Goal: Task Accomplishment & Management: Complete application form

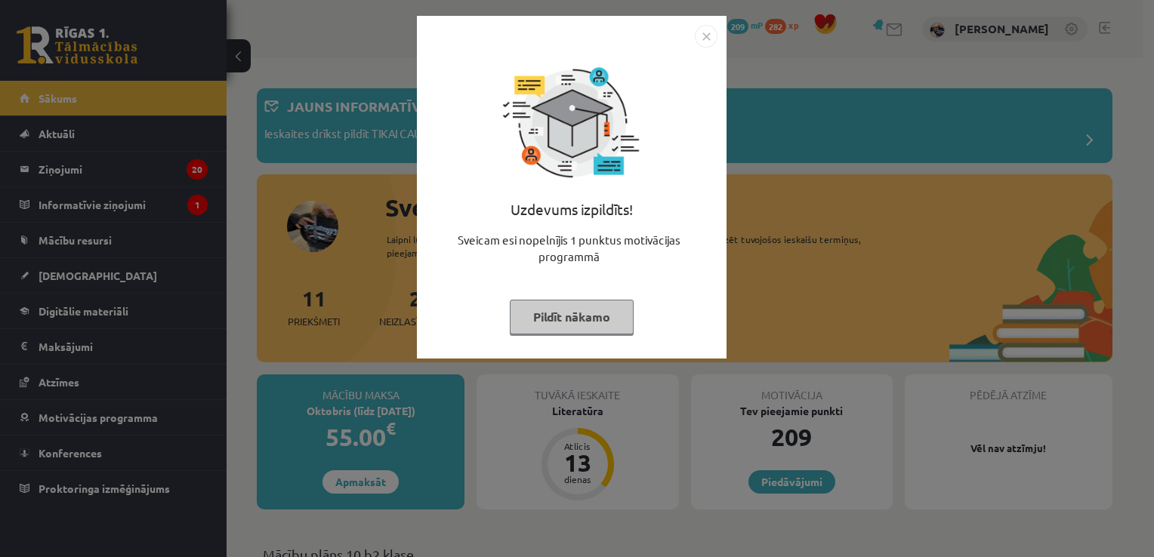
click at [578, 315] on button "Pildīt nākamo" at bounding box center [572, 317] width 124 height 35
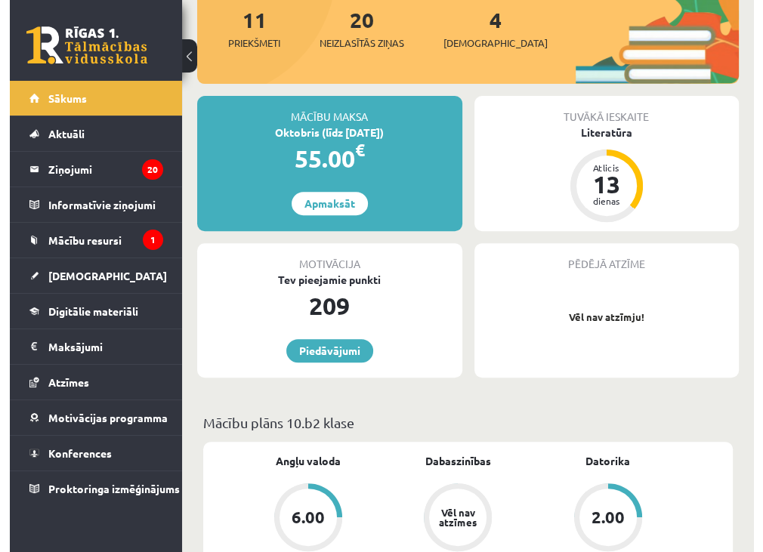
scroll to position [256, 0]
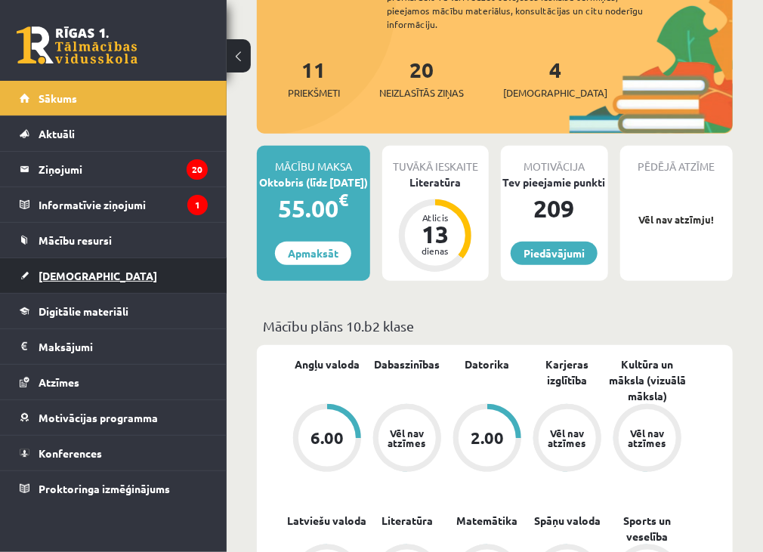
click at [34, 282] on link "[DEMOGRAPHIC_DATA]" at bounding box center [114, 275] width 188 height 35
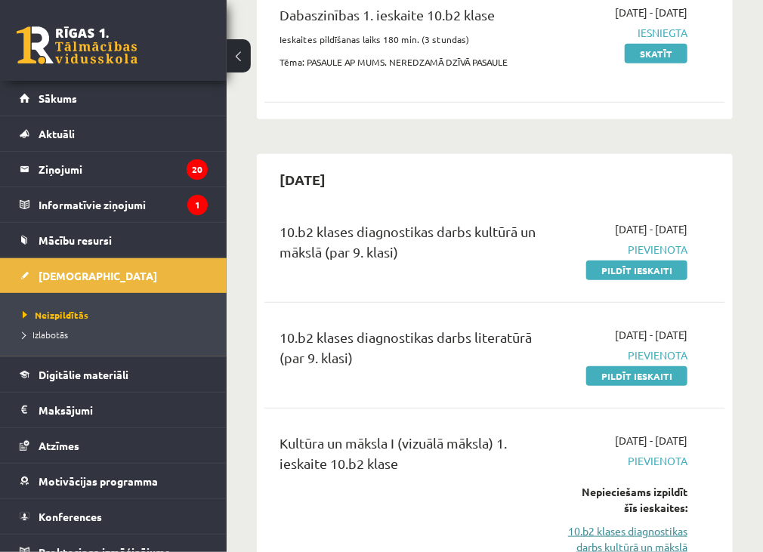
scroll to position [151, 0]
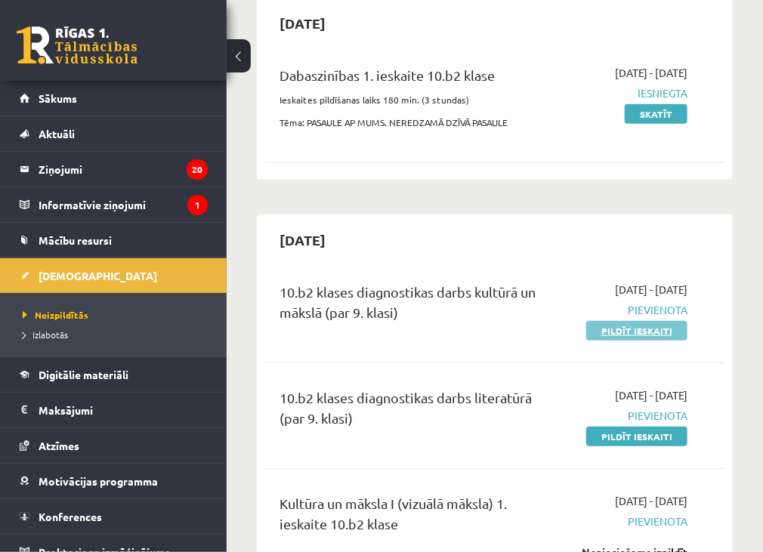
click at [625, 332] on link "Pildīt ieskaiti" at bounding box center [636, 331] width 101 height 20
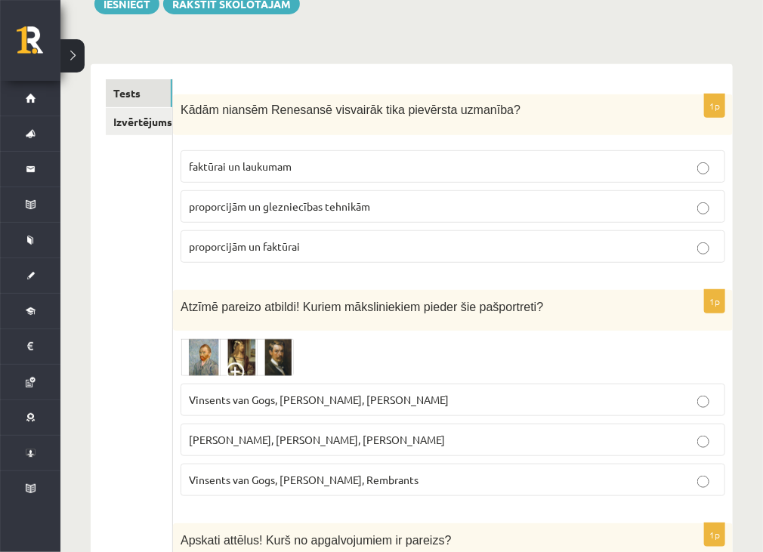
scroll to position [227, 0]
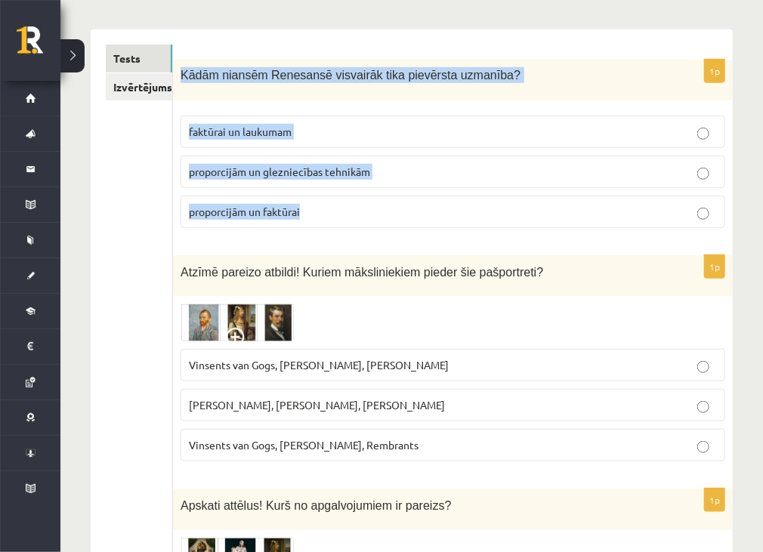
drag, startPoint x: 181, startPoint y: 60, endPoint x: 338, endPoint y: 199, distance: 209.6
click at [338, 199] on div "1p Kādām niansēm Renesansē visvairāk tika pievērsta uzmanība? faktūrai un lauku…" at bounding box center [453, 150] width 560 height 180
copy div "Kādām niansēm Renesansē visvairāk tika pievērsta uzmanība? faktūrai un laukumam…"
click at [334, 174] on span "proporcijām un glezniecības tehnikām" at bounding box center [279, 172] width 181 height 14
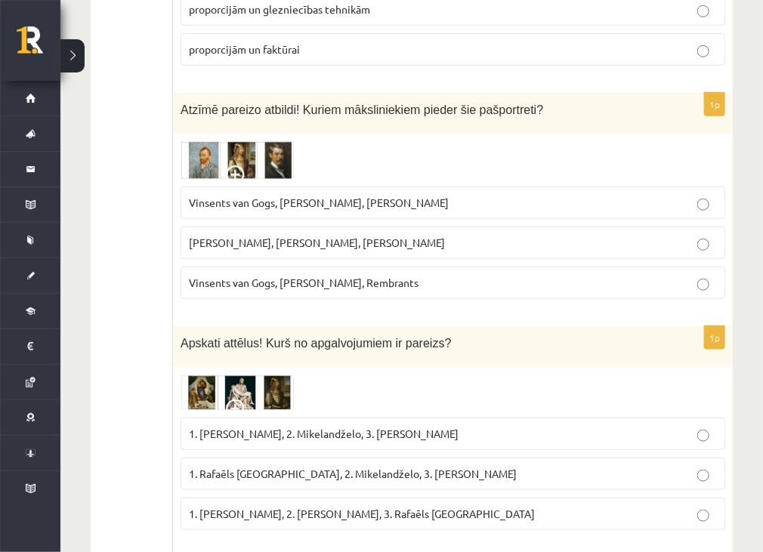
scroll to position [378, 0]
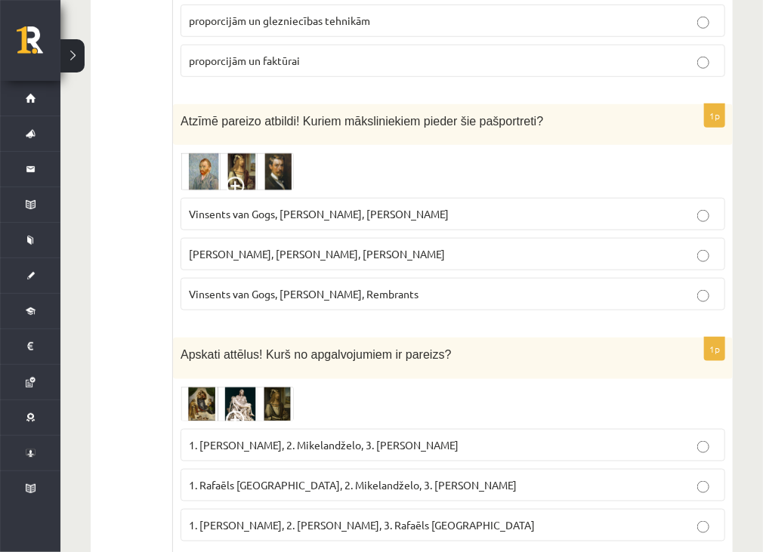
click at [290, 168] on img at bounding box center [236, 172] width 113 height 38
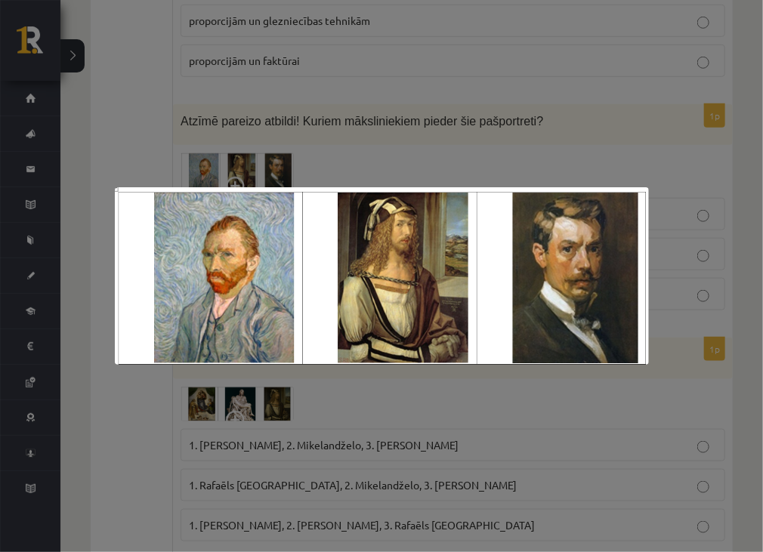
click at [615, 440] on div at bounding box center [381, 276] width 763 height 552
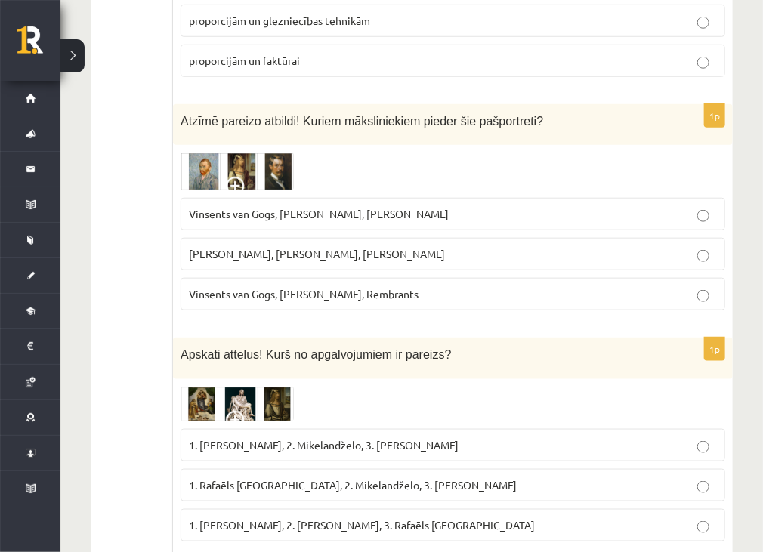
click at [257, 153] on img at bounding box center [236, 172] width 113 height 38
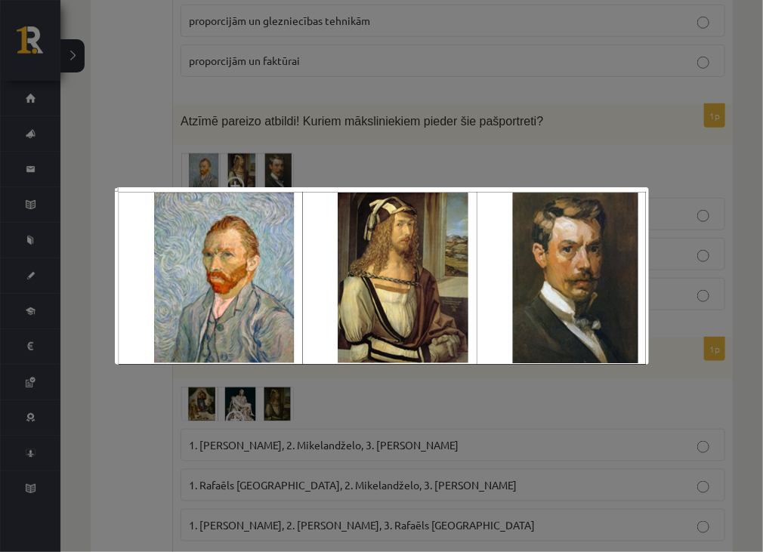
click at [217, 285] on img at bounding box center [382, 276] width 534 height 178
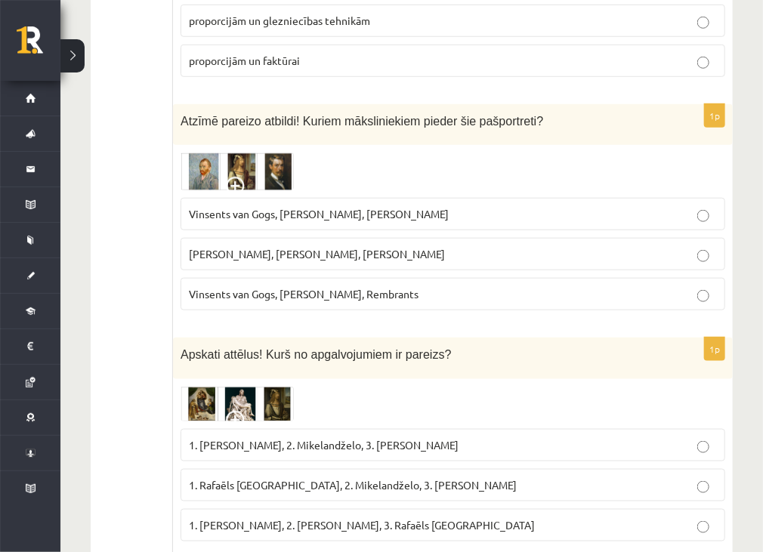
click at [205, 153] on img at bounding box center [236, 172] width 113 height 38
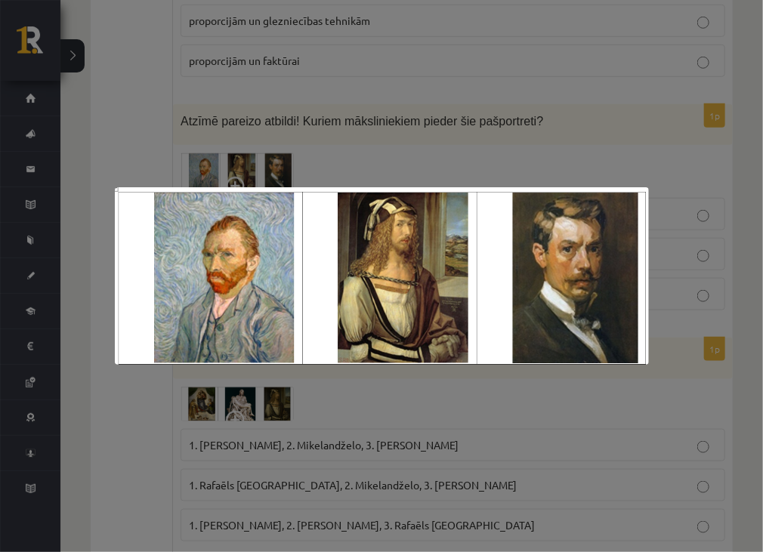
click at [423, 383] on div at bounding box center [381, 276] width 763 height 552
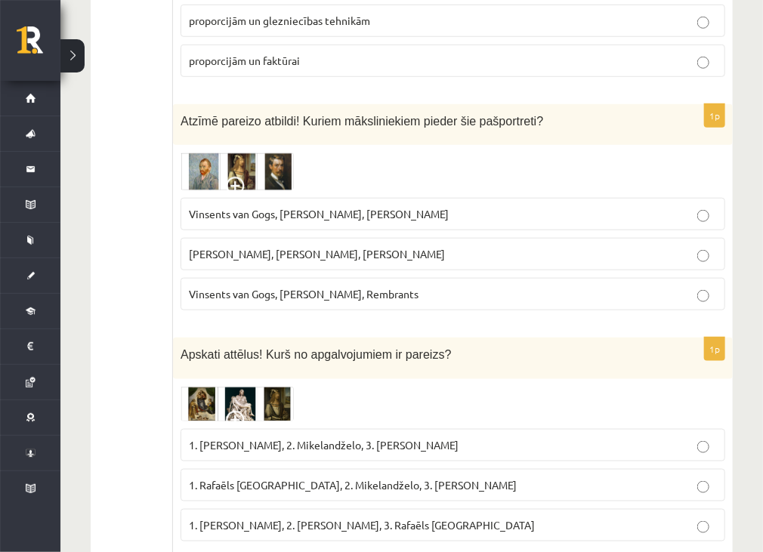
click at [353, 208] on span "Vinsents van Gogs, Albrehts Dīrers, Janis Rozentāls" at bounding box center [319, 214] width 260 height 14
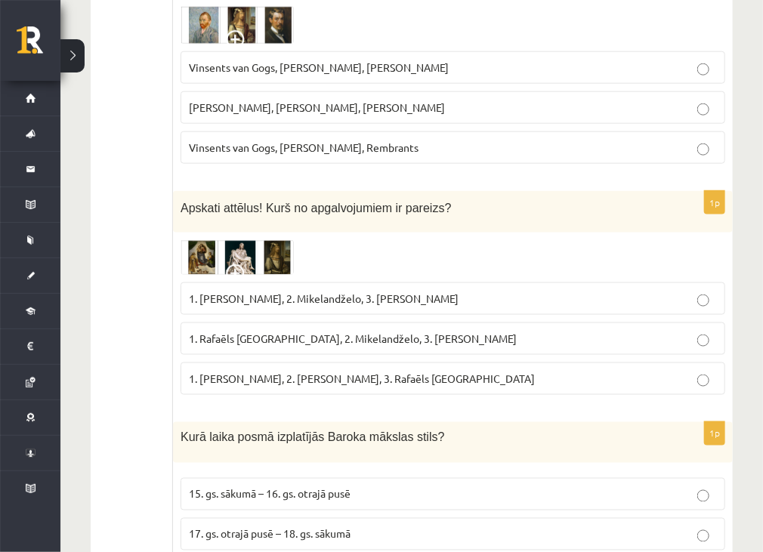
scroll to position [529, 0]
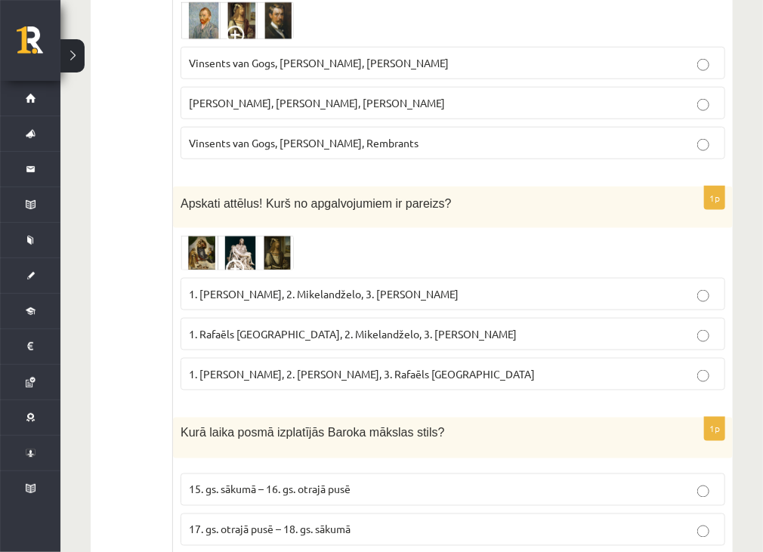
click at [204, 236] on img at bounding box center [236, 253] width 113 height 35
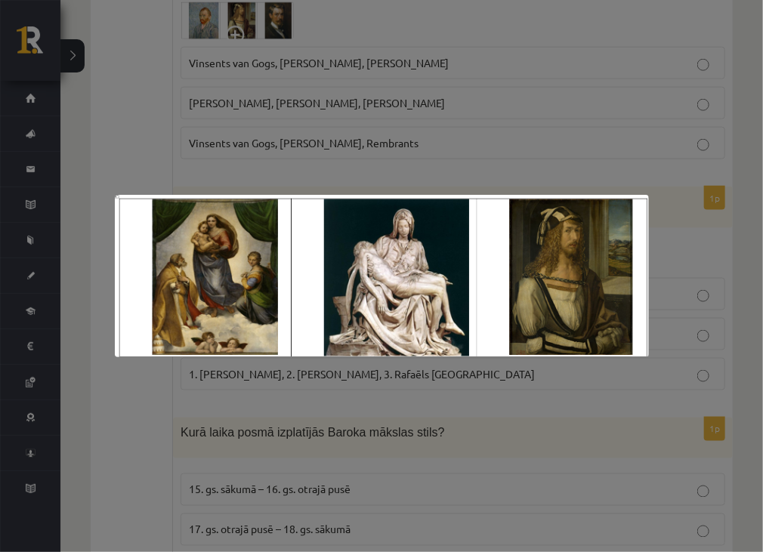
click at [581, 486] on div at bounding box center [381, 276] width 763 height 552
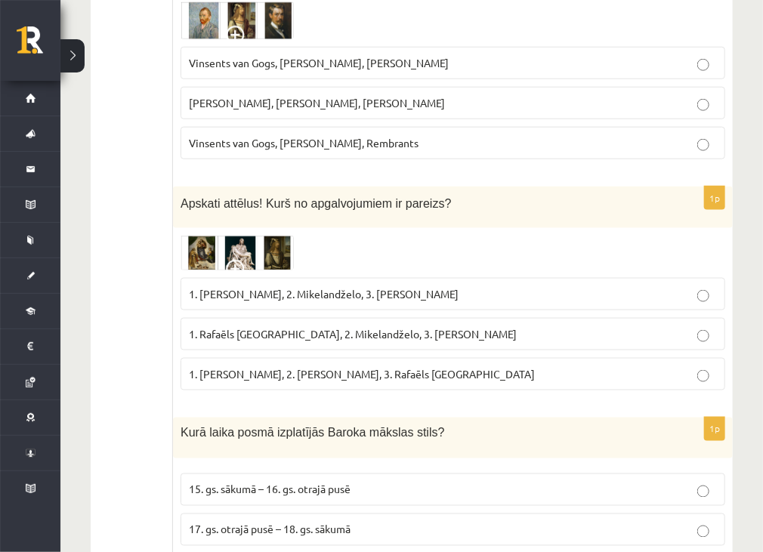
click at [519, 291] on p "1. Leonardo da Vinči, 2. Mikelandželo, 3. Albrehts Dīrers" at bounding box center [453, 294] width 528 height 16
click at [256, 251] on img at bounding box center [236, 253] width 113 height 35
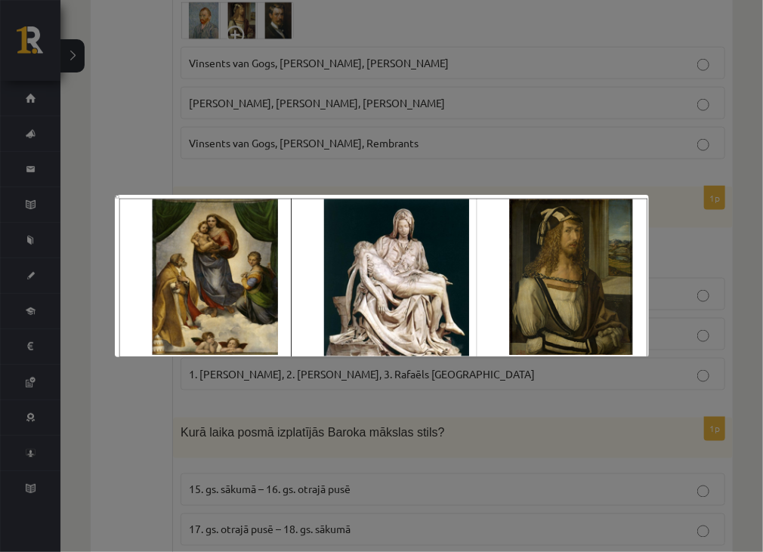
click at [534, 406] on div at bounding box center [381, 276] width 763 height 552
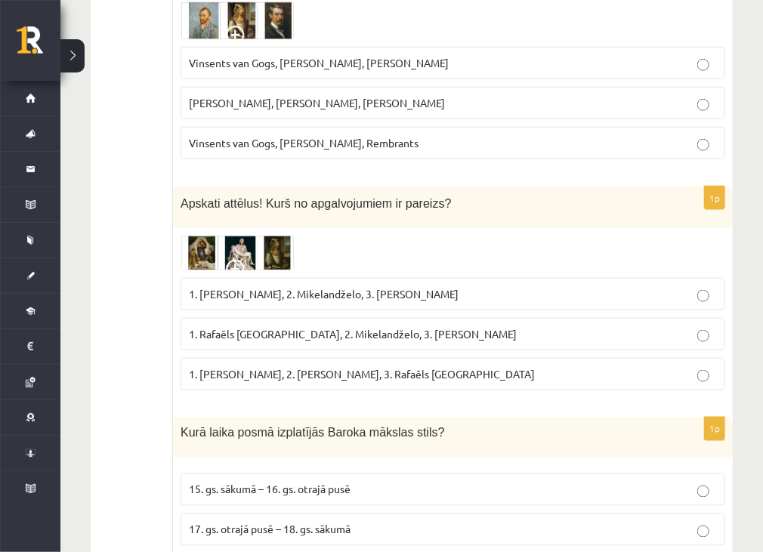
click at [379, 369] on span "1. Albrehts Dīrers, 2. Leonardo da Vinči, 3. Rafaēls Sancio da Urbīno" at bounding box center [362, 374] width 346 height 14
click at [432, 396] on div "1p Apskati attēlus! Kurš no apgalvojumiem ir pareizs? 1. Leonardo da Vinči, 2. …" at bounding box center [453, 294] width 560 height 215
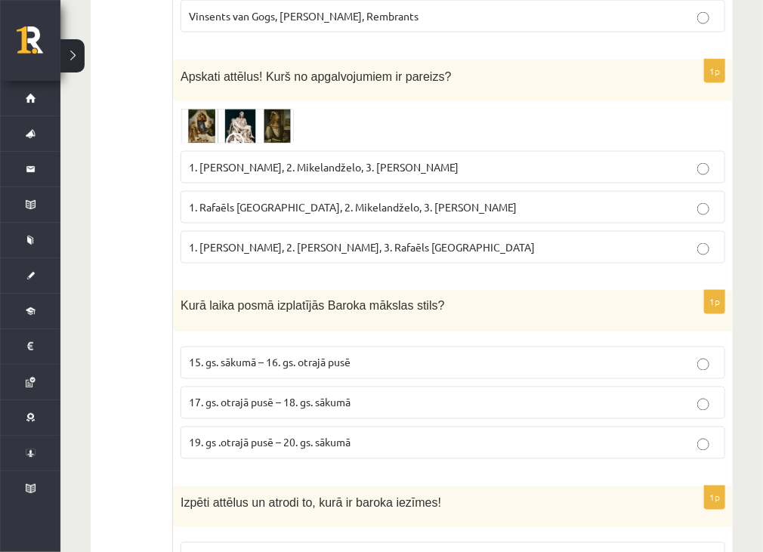
scroll to position [680, 0]
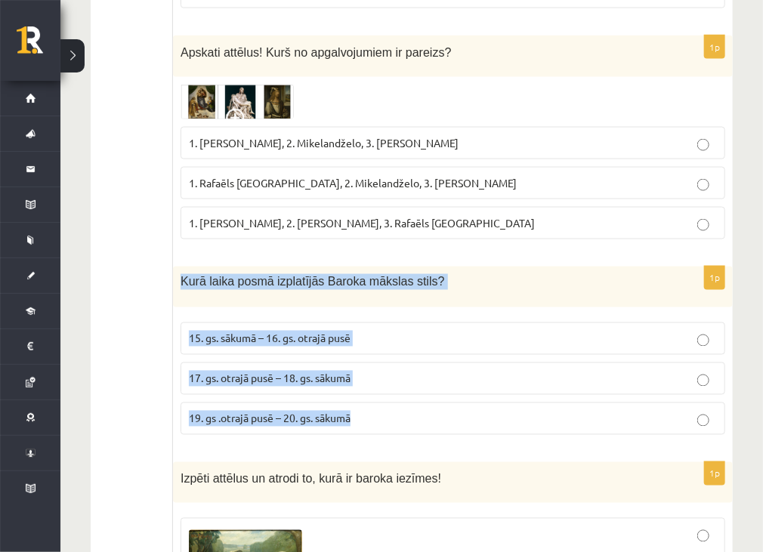
drag, startPoint x: 177, startPoint y: 273, endPoint x: 381, endPoint y: 414, distance: 247.6
click at [381, 414] on div "1p Kurā laika posmā izplatījās Baroka mākslas stils? 15. gs. sākumā – 16. gs. o…" at bounding box center [453, 357] width 560 height 180
copy div "Kurā laika posmā izplatījās Baroka mākslas stils? 15. gs. sākumā – 16. gs. otra…"
click at [640, 402] on label "19. gs .otrajā pusē – 20. gs. sākumā" at bounding box center [452, 418] width 544 height 32
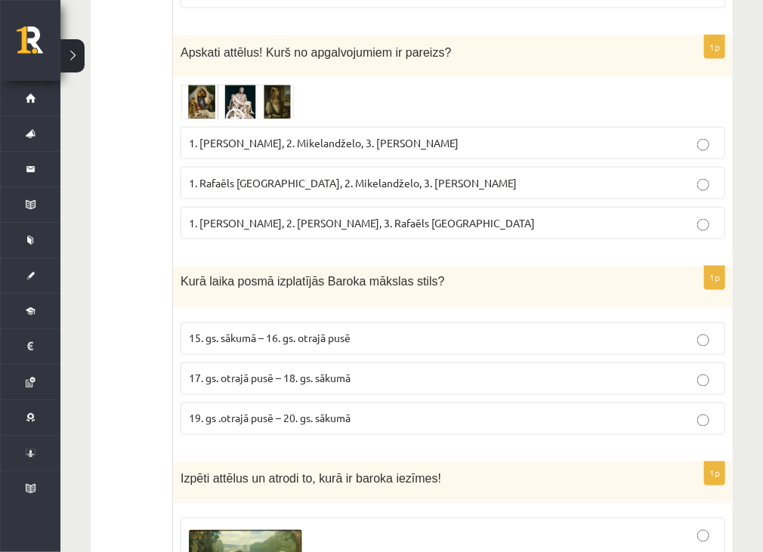
click at [549, 375] on p "17. gs. otrajā pusē – 18. gs. sākumā" at bounding box center [453, 379] width 528 height 16
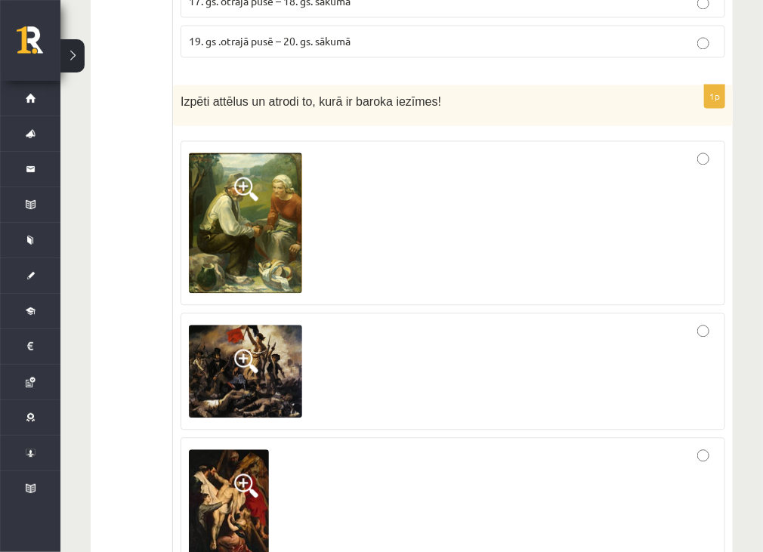
scroll to position [1133, 0]
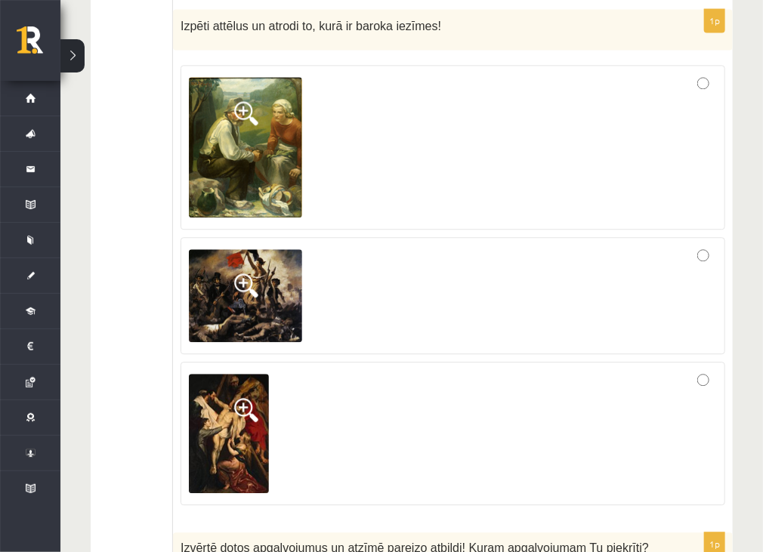
click at [379, 9] on div "Izpēti attēlus un atrodi to, kurā ir baroka iezīmes!" at bounding box center [453, 30] width 560 height 42
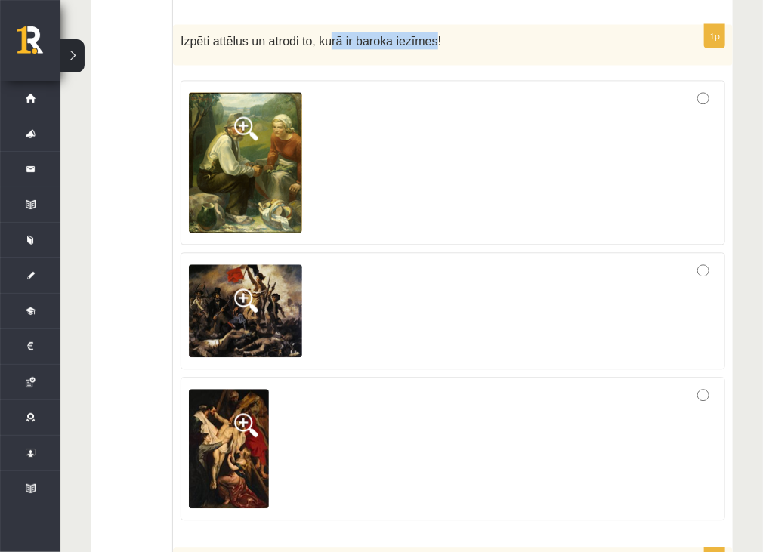
scroll to position [1109, 0]
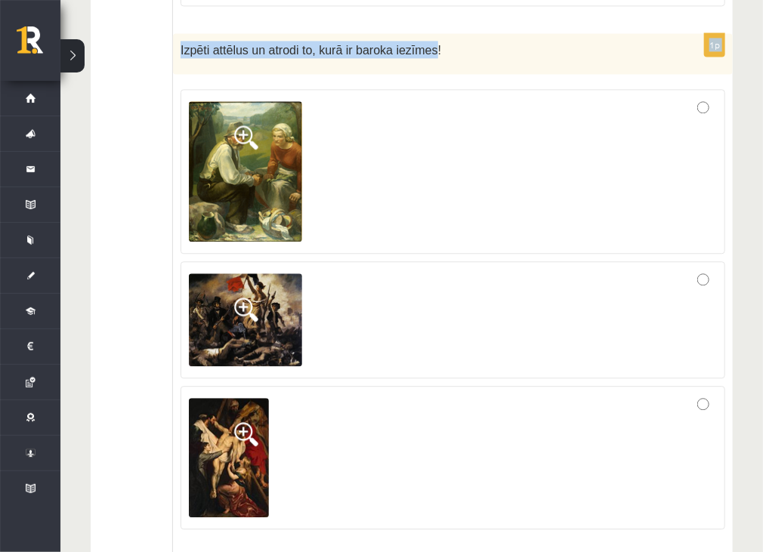
drag, startPoint x: 417, startPoint y: 17, endPoint x: 88, endPoint y: 35, distance: 329.7
copy div "Izvērtējums! 1p Kādām niansēm Renesansē visvairāk tika pievērsta uzmanība? fakt…"
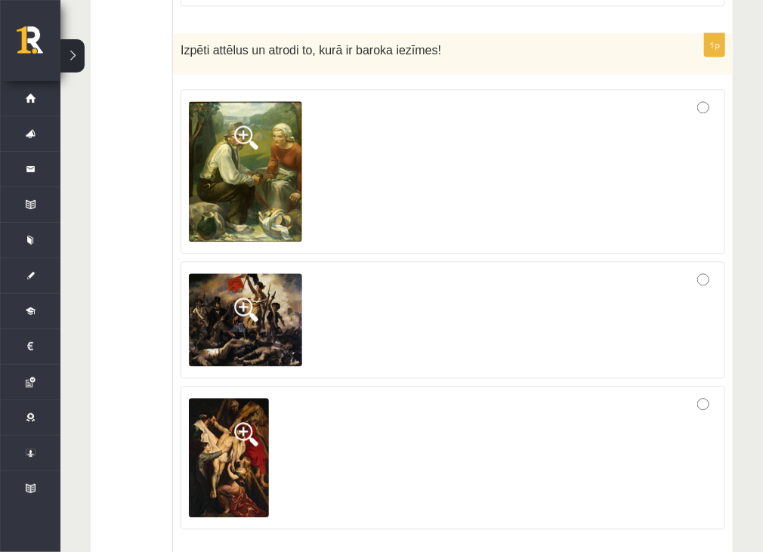
click at [362, 211] on div at bounding box center [453, 171] width 528 height 148
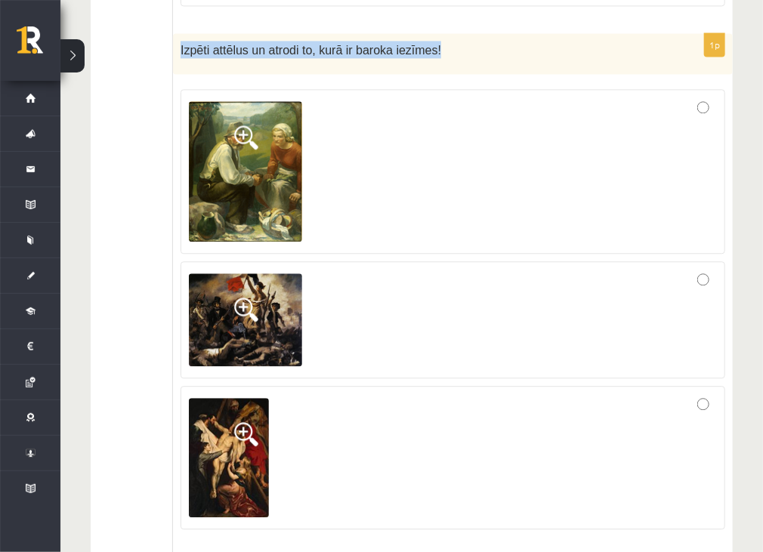
drag, startPoint x: 175, startPoint y: 39, endPoint x: 421, endPoint y: 61, distance: 247.1
click at [421, 61] on div "Izpēti attēlus un atrodi to, kurā ir baroka iezīmes!" at bounding box center [453, 54] width 560 height 42
copy span "Izpēti attēlus un atrodi to, kurā ir baroka iezīmes!"
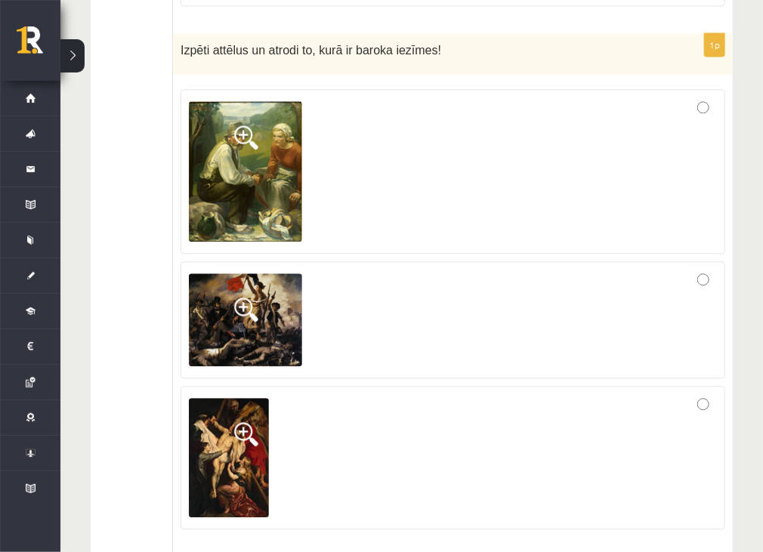
click at [603, 237] on div at bounding box center [453, 171] width 528 height 148
click at [244, 310] on span at bounding box center [246, 310] width 24 height 24
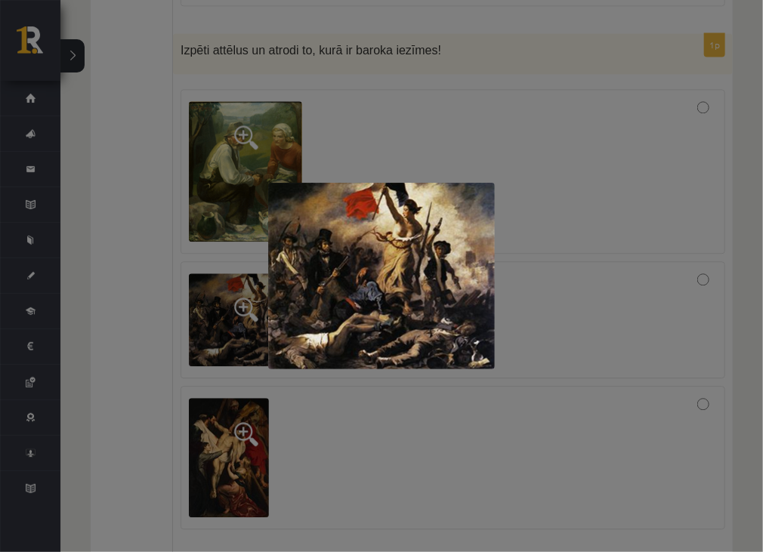
click at [356, 398] on div at bounding box center [381, 276] width 763 height 552
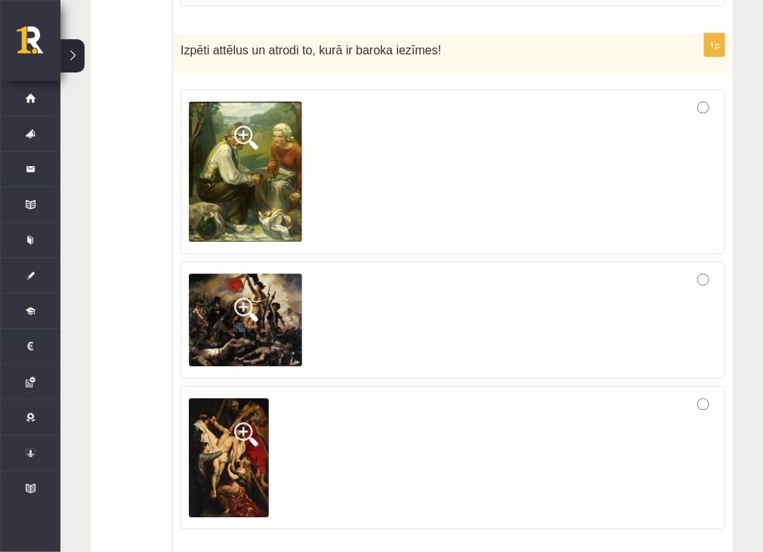
click at [230, 454] on img at bounding box center [229, 457] width 80 height 119
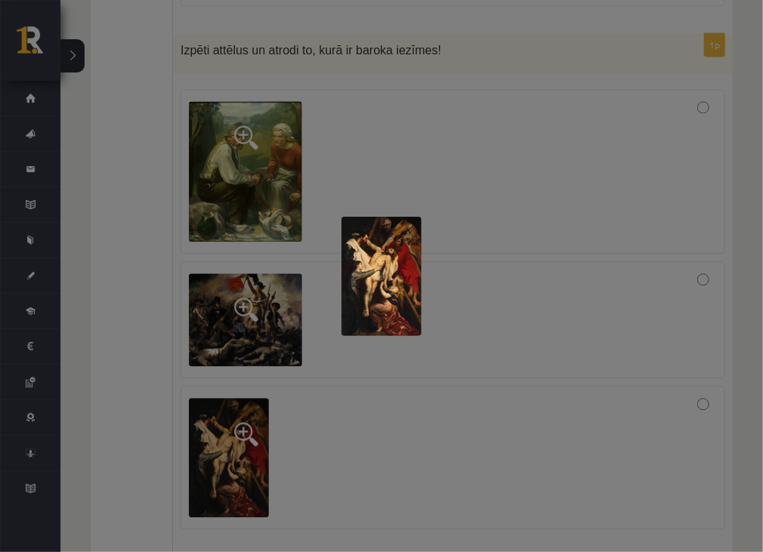
click at [369, 298] on img at bounding box center [381, 276] width 80 height 119
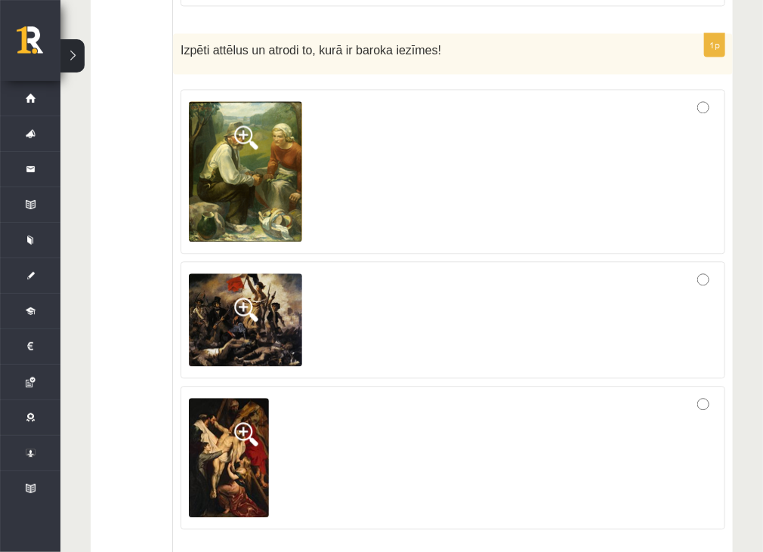
click at [369, 298] on div at bounding box center [453, 320] width 528 height 101
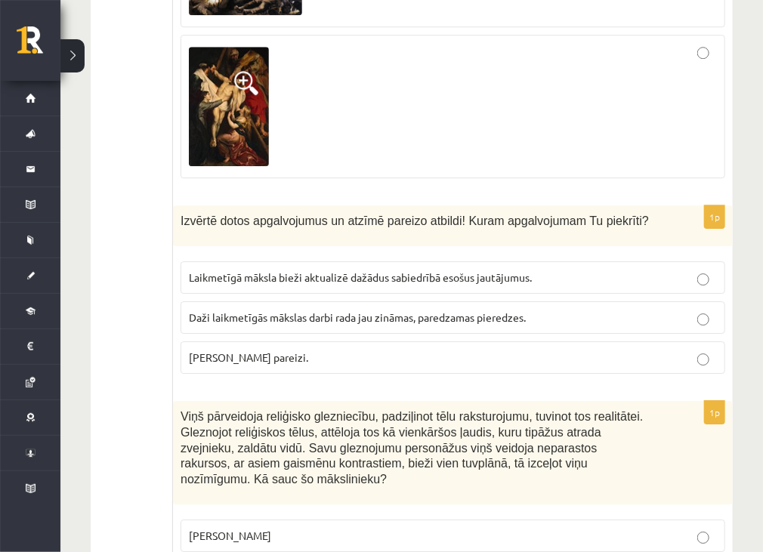
scroll to position [1486, 0]
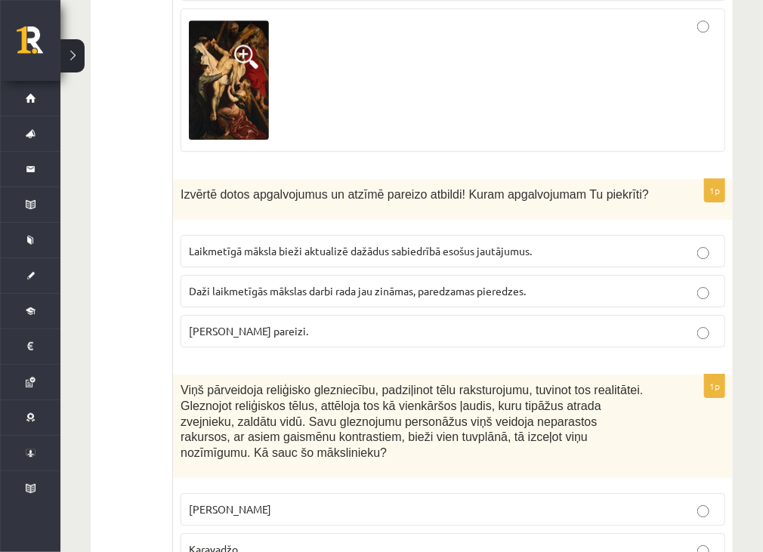
drag, startPoint x: 178, startPoint y: 184, endPoint x: 378, endPoint y: 320, distance: 241.9
click at [378, 320] on div "1p Izvērtē dotos apgalvojumus un atzīmē pareizo atbildi! Kuram apgalvojumam Tu …" at bounding box center [453, 269] width 560 height 180
copy div "Izvērtē dotos apgalvojumus un atzīmē pareizo atbildi! Kuram apgalvojumam Tu pie…"
click at [439, 253] on p "Laikmetīgā māksla bieži aktualizē dažādus sabiedrībā esošus jautājumus." at bounding box center [453, 251] width 528 height 16
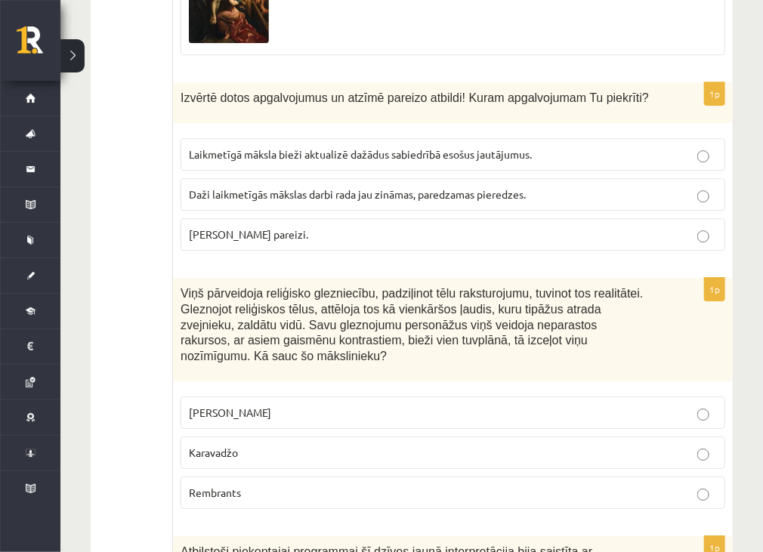
scroll to position [1637, 0]
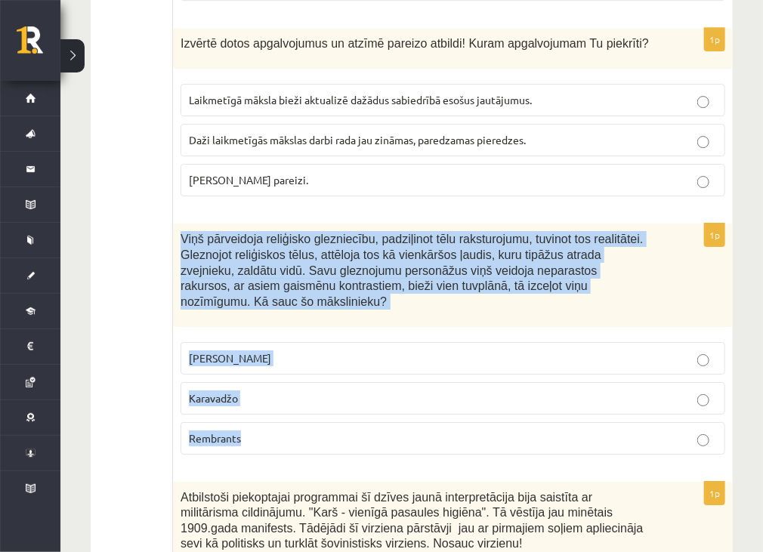
drag, startPoint x: 181, startPoint y: 224, endPoint x: 248, endPoint y: 408, distance: 195.9
click at [248, 408] on div "1p Viņš pārveidoja reliģisko glezniecību, padziļinot tēlu raksturojumu, tuvinot…" at bounding box center [453, 345] width 560 height 242
copy div "Viņš pārveidoja reliģisko glezniecību, padziļinot tēlu raksturojumu, tuvinot to…"
click at [580, 390] on p "Karavadžo" at bounding box center [453, 398] width 528 height 16
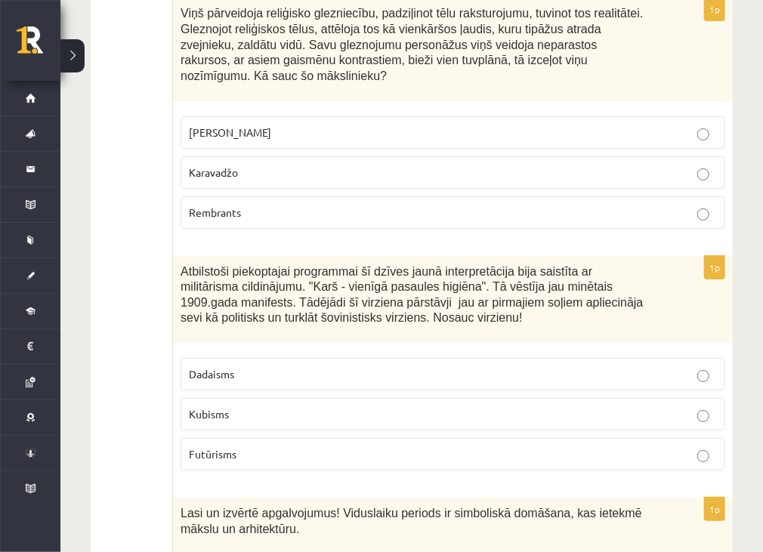
scroll to position [1864, 0]
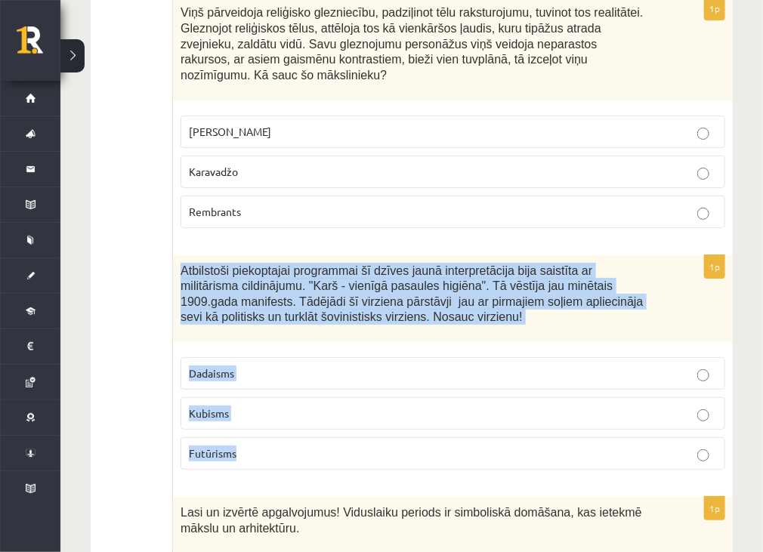
drag, startPoint x: 181, startPoint y: 238, endPoint x: 257, endPoint y: 423, distance: 199.8
click at [257, 423] on div "1p Atbilstoši piekoptajai programmai šī dzīves jaunā interpretācija bija saistī…" at bounding box center [453, 368] width 560 height 227
copy div "Atbilstoši piekoptajai programmai šī dzīves jaunā interpretācija bija saistīta …"
click at [667, 446] on p "Futūrisms" at bounding box center [453, 454] width 528 height 16
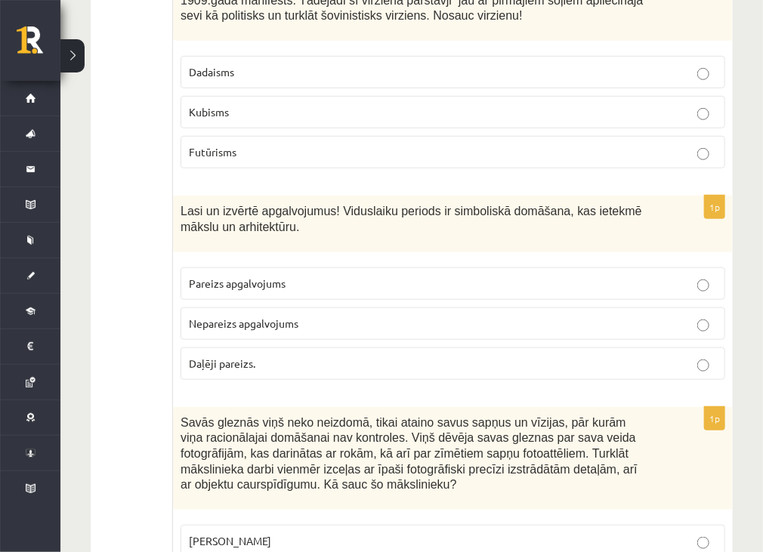
scroll to position [2166, 0]
click at [183, 204] on span "Lasi un izvērtē apgalvojumus! Viduslaiku periods ir simboliskā domāšana, kas ie…" at bounding box center [410, 218] width 461 height 29
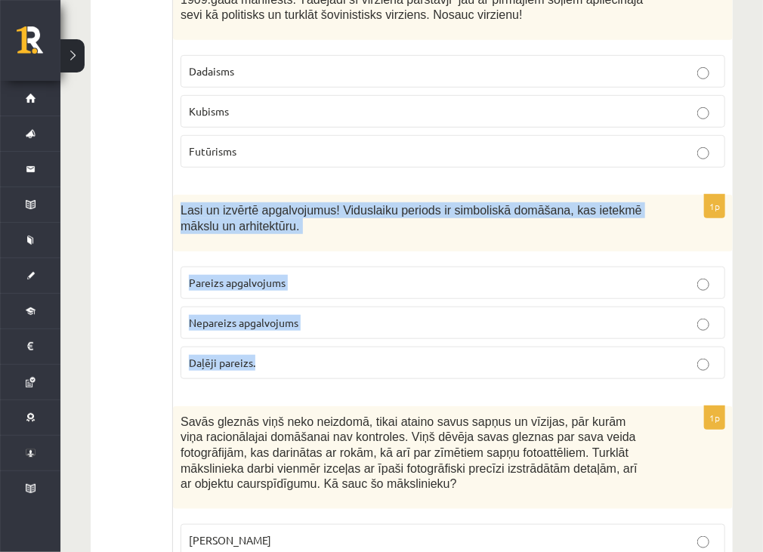
drag, startPoint x: 178, startPoint y: 180, endPoint x: 275, endPoint y: 349, distance: 194.8
click at [275, 349] on div "1p Lasi un izvērtē apgalvojumus! Viduslaiku periods ir simboliskā domāšana, kas…" at bounding box center [453, 293] width 560 height 196
copy div "Lasi un izvērtē apgalvojumus! Viduslaiku periods ir simboliskā domāšana, kas ie…"
click at [412, 267] on label "Pareizs apgalvojums" at bounding box center [452, 283] width 544 height 32
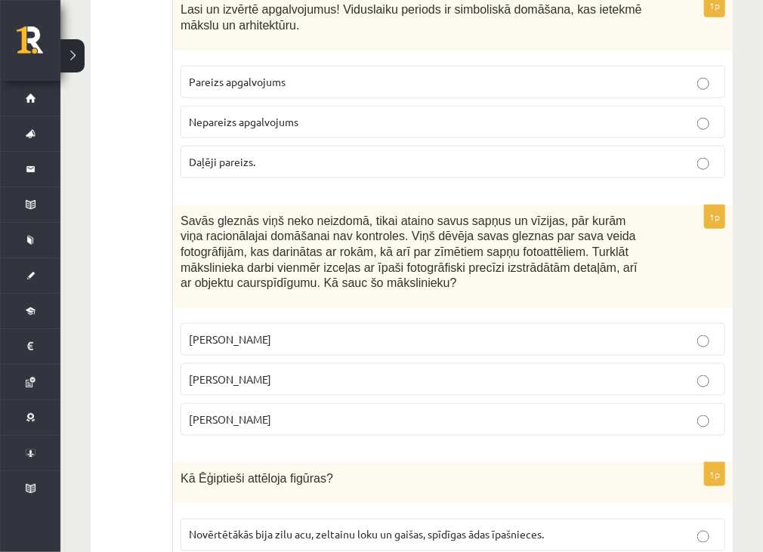
scroll to position [2392, 0]
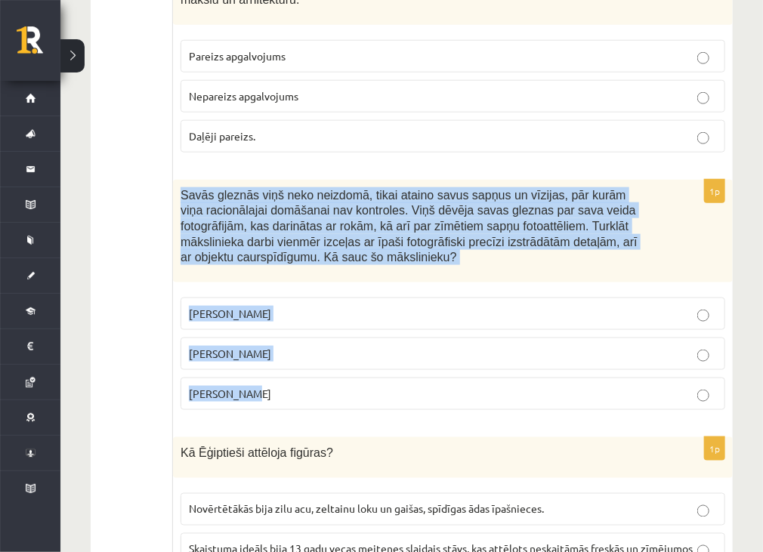
drag, startPoint x: 174, startPoint y: 166, endPoint x: 312, endPoint y: 361, distance: 238.9
click at [312, 361] on div "1p Savās gleznās viņš neko neizdomā, tikai ataino savus sapņus un vīzijas, pār …" at bounding box center [453, 301] width 560 height 242
copy div "Savās gleznās viņš neko neizdomā, tikai ataino savus sapņus un vīzijas, pār kur…"
click at [593, 346] on p "Salvadors Dalī" at bounding box center [453, 354] width 528 height 16
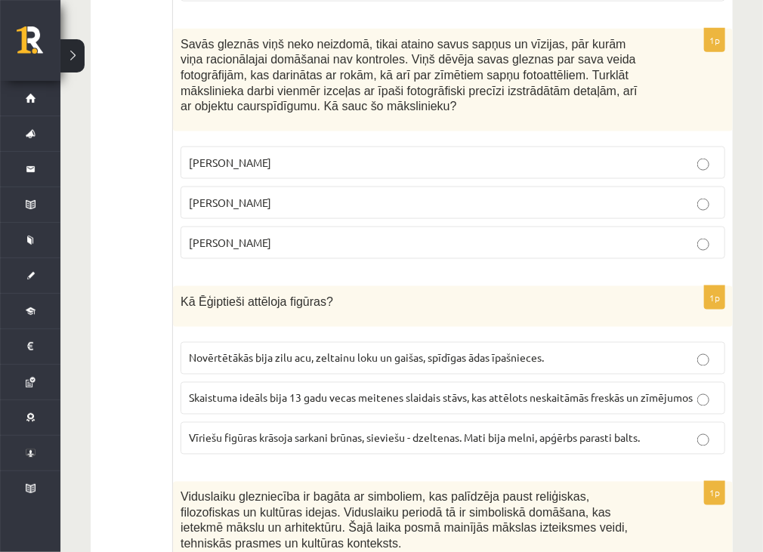
scroll to position [2694, 0]
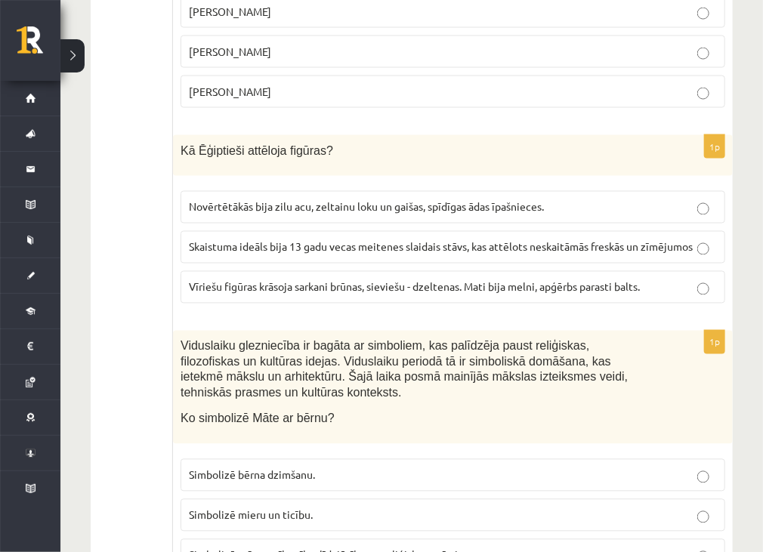
drag, startPoint x: 165, startPoint y: 117, endPoint x: 612, endPoint y: 274, distance: 473.8
drag, startPoint x: 612, startPoint y: 274, endPoint x: 521, endPoint y: 126, distance: 173.9
click at [521, 143] on p "Kā Ēģiptieši attēloja figūras?" at bounding box center [414, 151] width 469 height 16
click at [296, 144] on span "Kā Ēģiptieši attēloja figūras?" at bounding box center [256, 150] width 153 height 13
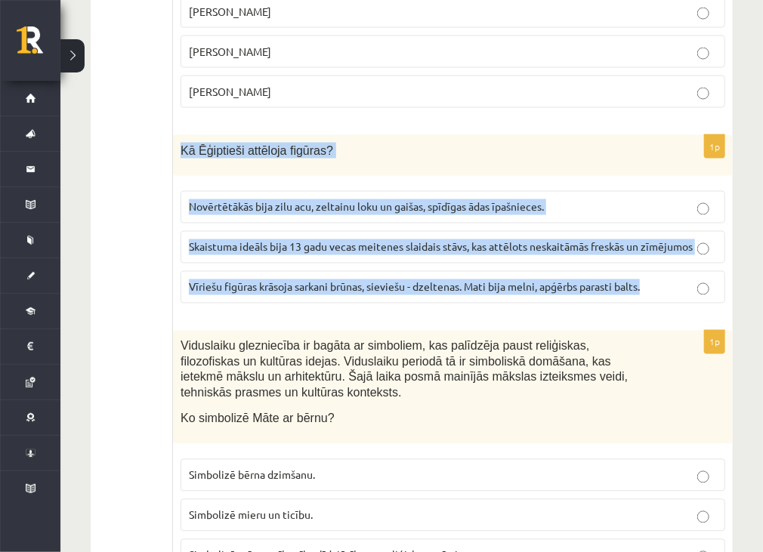
drag, startPoint x: 178, startPoint y: 117, endPoint x: 672, endPoint y: 275, distance: 518.5
click at [672, 275] on div "1p Kā Ēģiptieši attēloja figūras? Novērtētākās bija zilu acu, zeltainu loku un …" at bounding box center [453, 225] width 560 height 180
copy div "Kā Ēģiptieši attēloja figūras? Novērtētākās bija zilu acu, zeltainu loku un gai…"
click at [573, 280] on span "Vīriešu figūras krāsoja sarkani brūnas, sieviešu - dzeltenas. Mati bija melni, …" at bounding box center [414, 287] width 451 height 14
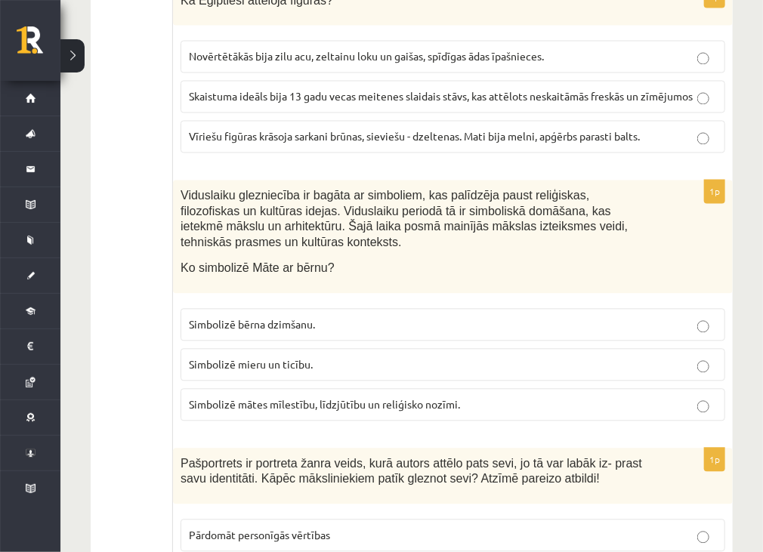
scroll to position [2845, 0]
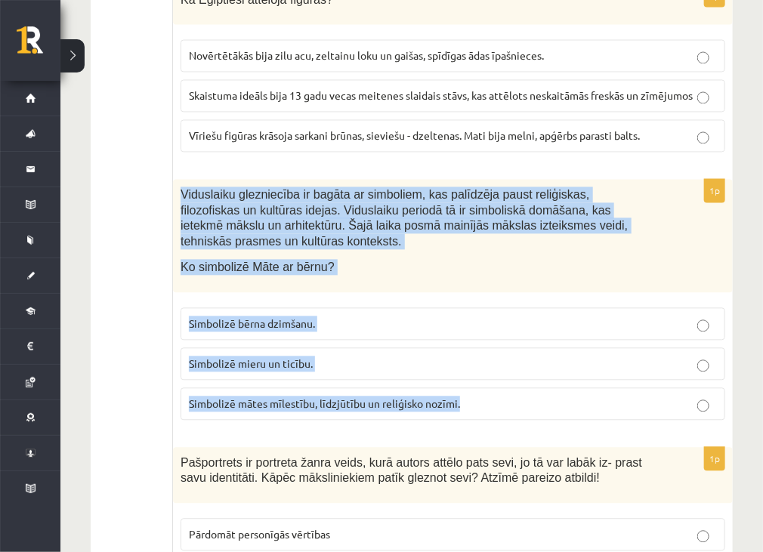
drag, startPoint x: 176, startPoint y: 168, endPoint x: 473, endPoint y: 389, distance: 370.3
click at [473, 389] on div "1p Viduslaiku glezniecība ir bagāta ar simboliem, kas palīdzēja paust reliģiska…" at bounding box center [453, 306] width 560 height 253
click at [668, 388] on label "Simbolizē mātes mīlestību, līdzjūtību un reliģisko nozīmi." at bounding box center [452, 404] width 544 height 32
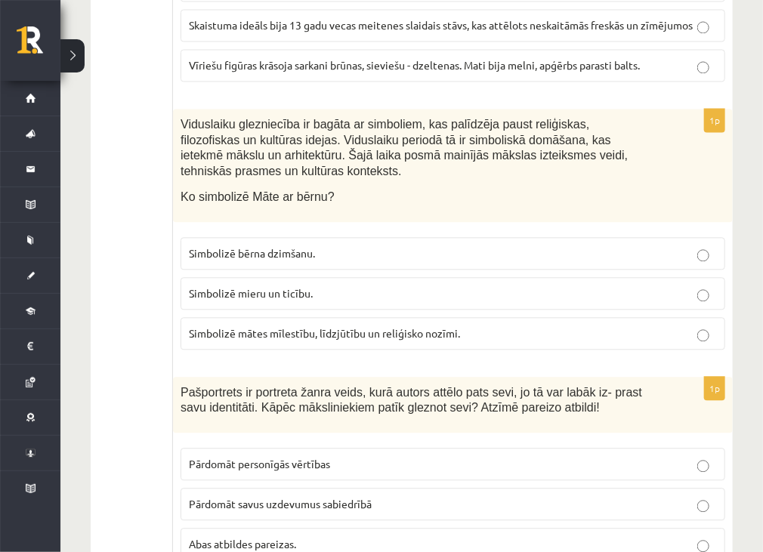
scroll to position [2996, 0]
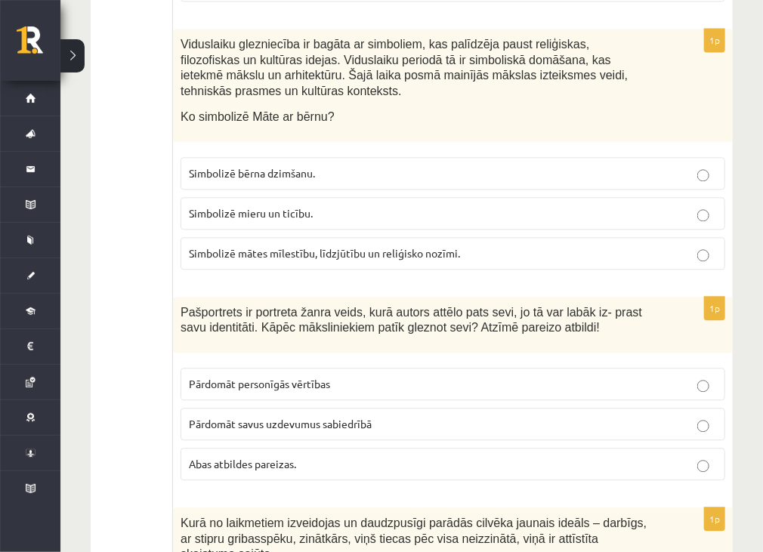
drag, startPoint x: 171, startPoint y: 277, endPoint x: 292, endPoint y: 407, distance: 177.4
drag, startPoint x: 292, startPoint y: 407, endPoint x: 269, endPoint y: 304, distance: 106.1
click at [269, 306] on span "Pašportrets ir portreta žanra veids, kurā autors attēlo pats sevi, jo tā var la…" at bounding box center [410, 320] width 461 height 29
click at [248, 306] on span "Pašportrets ir portreta žanra veids, kurā autors attēlo pats sevi, jo tā var la…" at bounding box center [410, 320] width 461 height 29
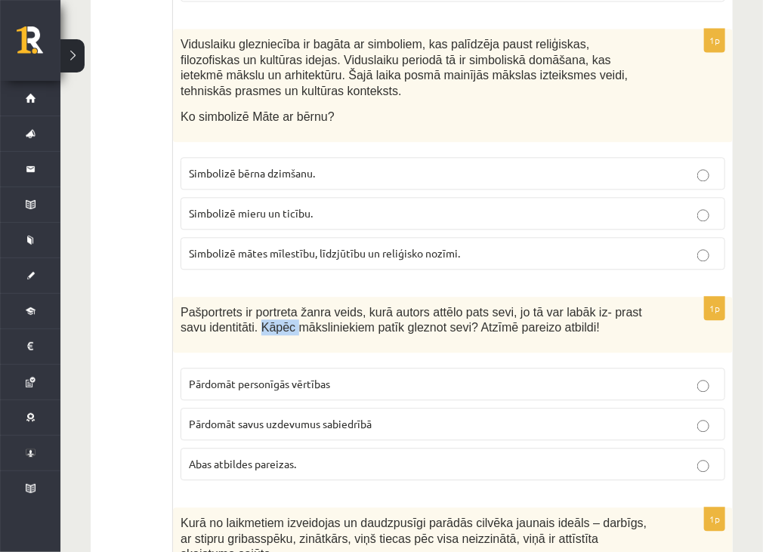
click at [248, 306] on span "Pašportrets ir portreta žanra veids, kurā autors attēlo pats sevi, jo tā var la…" at bounding box center [410, 320] width 461 height 29
drag, startPoint x: 248, startPoint y: 295, endPoint x: 182, endPoint y: 283, distance: 66.8
click at [182, 306] on span "Pašportrets ir portreta žanra veids, kurā autors attēlo pats sevi, jo tā var la…" at bounding box center [410, 320] width 461 height 29
click at [181, 306] on span "Pašportrets ir portreta žanra veids, kurā autors attēlo pats sevi, jo tā var la…" at bounding box center [410, 320] width 461 height 29
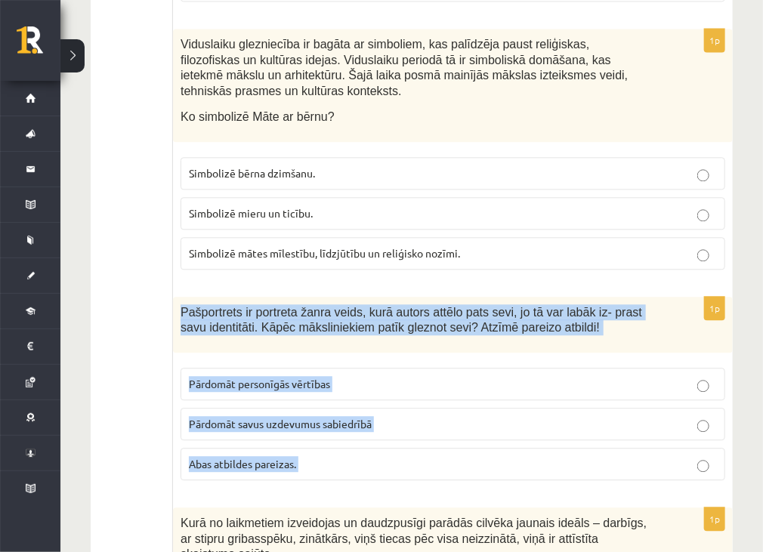
drag, startPoint x: 181, startPoint y: 279, endPoint x: 311, endPoint y: 425, distance: 195.2
click at [311, 425] on div "1p Pašportrets ir portreta žanra veids, kurā autors attēlo pats sevi, jo tā var…" at bounding box center [453, 395] width 560 height 196
click at [677, 456] on p "Abas atbildes pareizas." at bounding box center [453, 464] width 528 height 16
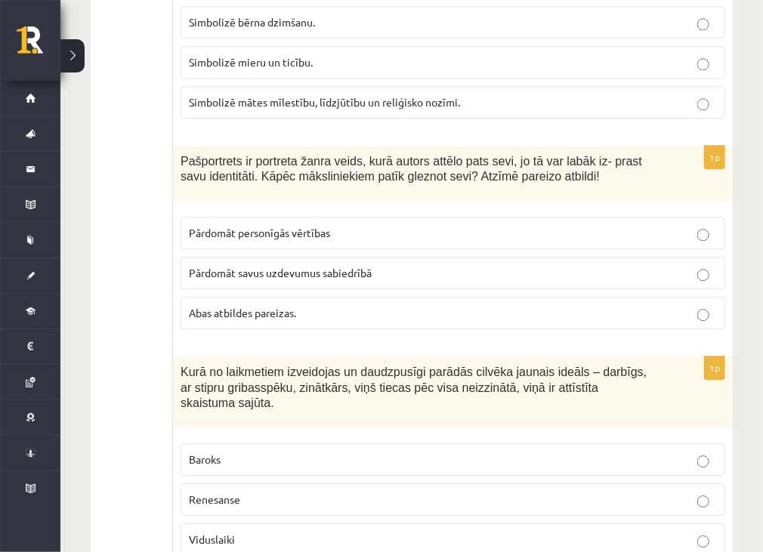
scroll to position [3223, 0]
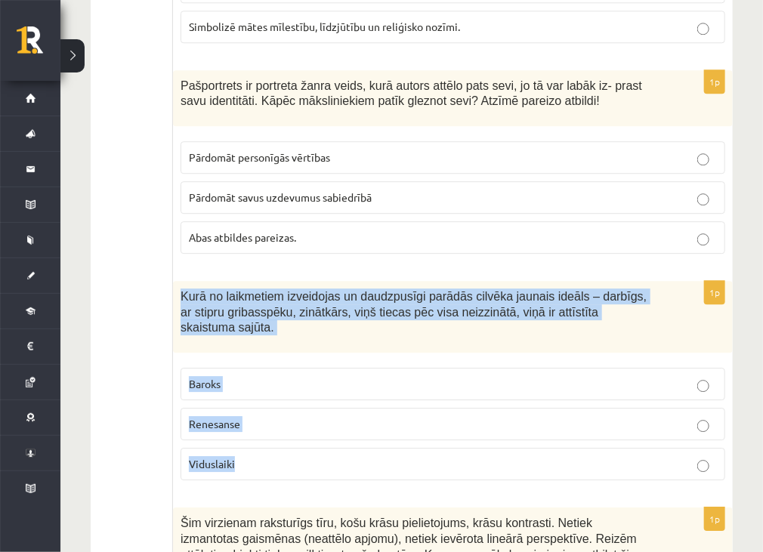
drag, startPoint x: 180, startPoint y: 261, endPoint x: 265, endPoint y: 436, distance: 195.5
click at [265, 436] on div "1p Kurā no laikmetiem izveidojas un daudzpusīgi parādās cilvēka jaunais ideāls …" at bounding box center [453, 386] width 560 height 211
click at [671, 408] on label "Renesanse" at bounding box center [452, 424] width 544 height 32
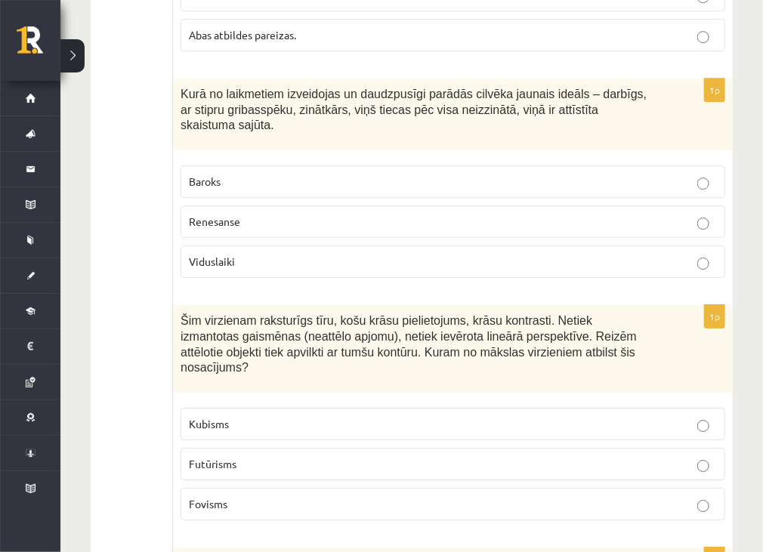
scroll to position [3449, 0]
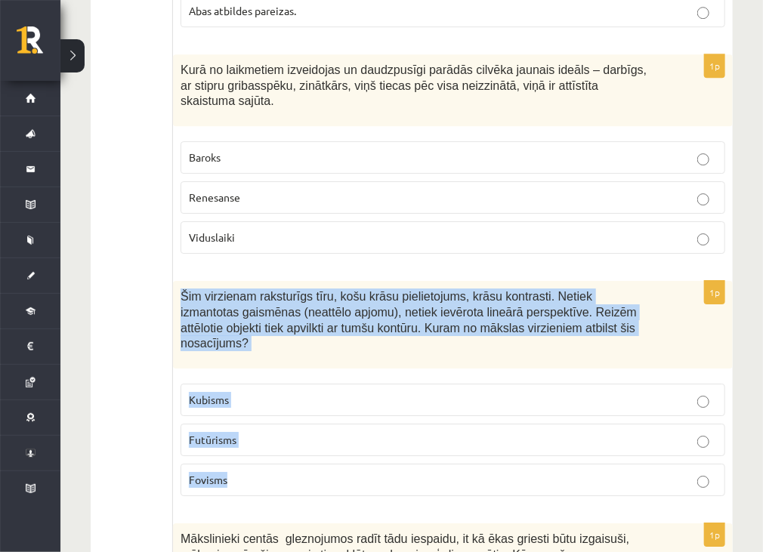
drag, startPoint x: 174, startPoint y: 238, endPoint x: 233, endPoint y: 419, distance: 190.3
click at [233, 419] on div "1p Šim virzienam raksturīgs tīru, košu krāsu pielietojums, krāsu kontrasti. Net…" at bounding box center [453, 394] width 560 height 227
click at [351, 472] on p "Fovisms" at bounding box center [453, 480] width 528 height 16
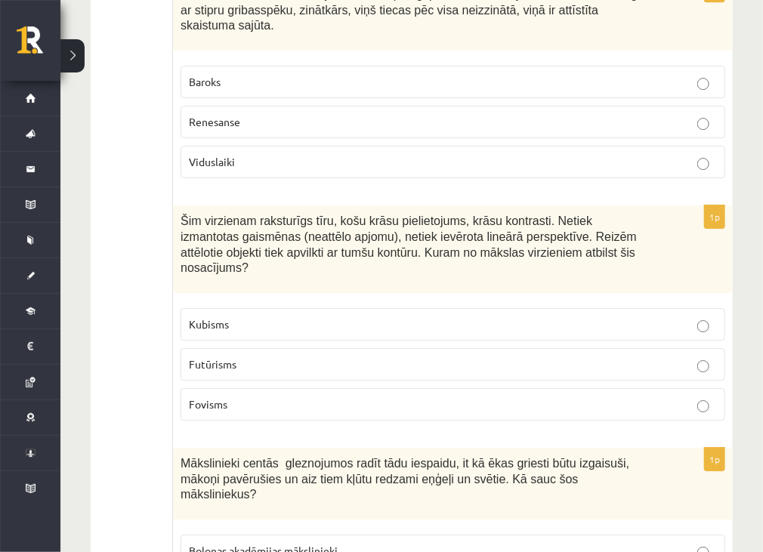
scroll to position [3676, 0]
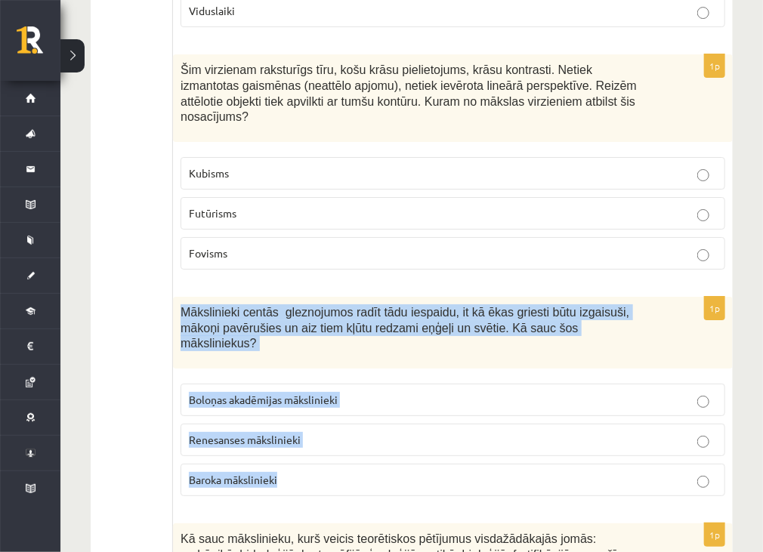
drag, startPoint x: 177, startPoint y: 243, endPoint x: 311, endPoint y: 408, distance: 212.0
click at [311, 408] on div "1p Mākslinieki centās gleznojumos radīt tādu iespaidu, it kā ēkas griesti būtu …" at bounding box center [453, 402] width 560 height 211
click at [492, 472] on p "Baroka mākslinieki" at bounding box center [453, 480] width 528 height 16
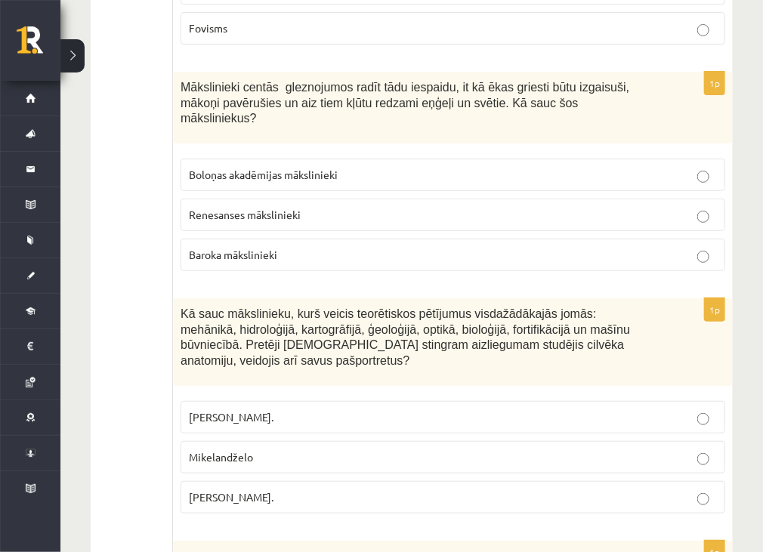
scroll to position [3903, 0]
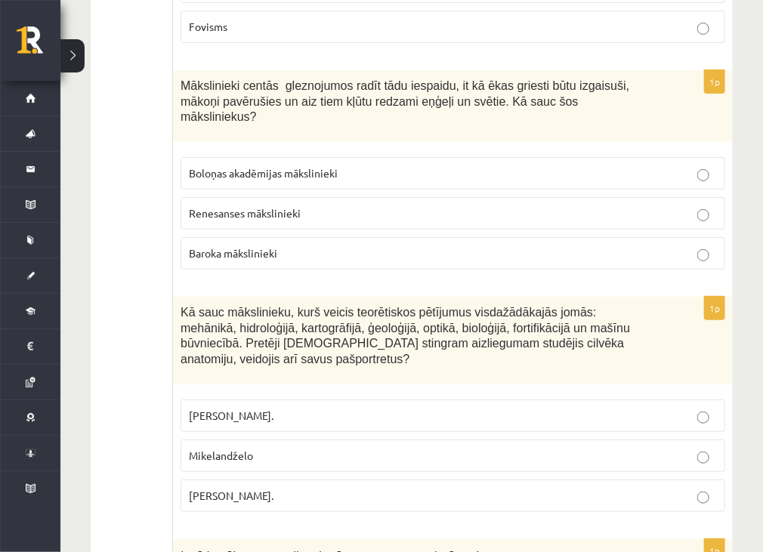
drag, startPoint x: 178, startPoint y: 225, endPoint x: 301, endPoint y: 392, distance: 207.4
click at [301, 392] on div "1p Kā sauc mākslinieku, kurš veicis teorētiskos pētījumus visdažādākajās jomās:…" at bounding box center [453, 410] width 560 height 227
click at [526, 488] on p "Leonardo da Vinči." at bounding box center [453, 496] width 528 height 16
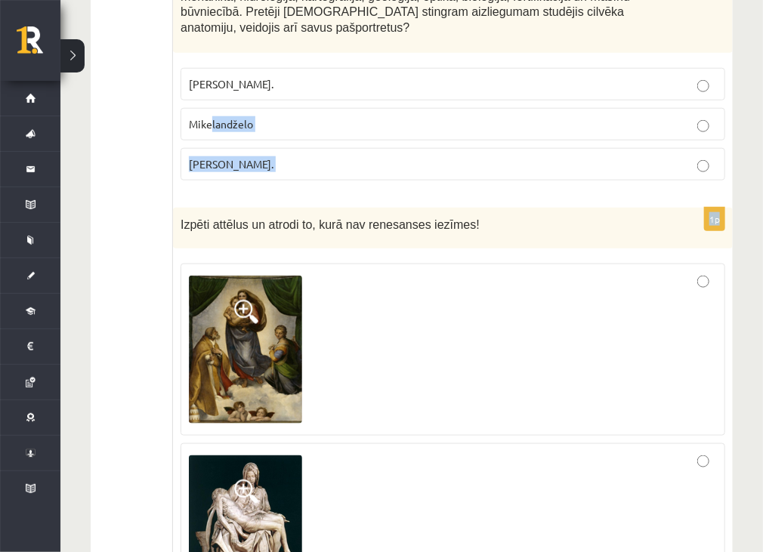
scroll to position [4229, 0]
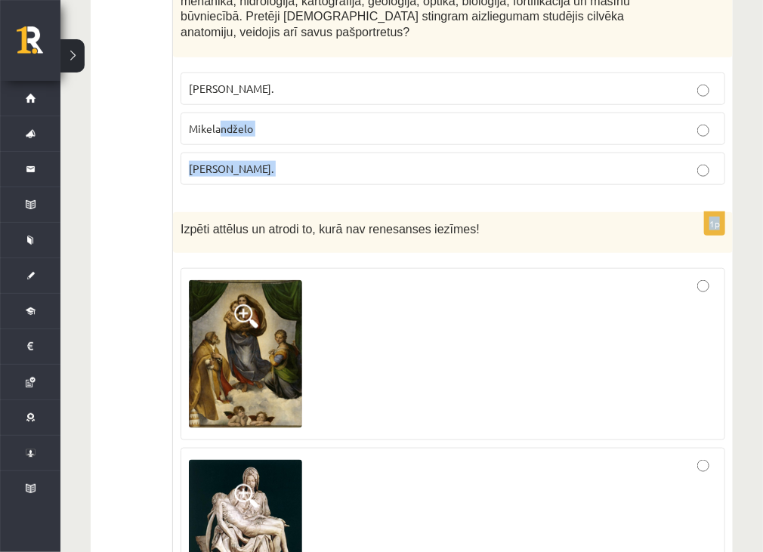
drag, startPoint x: 180, startPoint y: 6, endPoint x: 220, endPoint y: 14, distance: 40.1
drag, startPoint x: 220, startPoint y: 14, endPoint x: 193, endPoint y: 140, distance: 128.8
click at [193, 212] on div "Izpēti attēlus un atrodi to, kurā nav renesanses iezīmes!" at bounding box center [453, 233] width 560 height 42
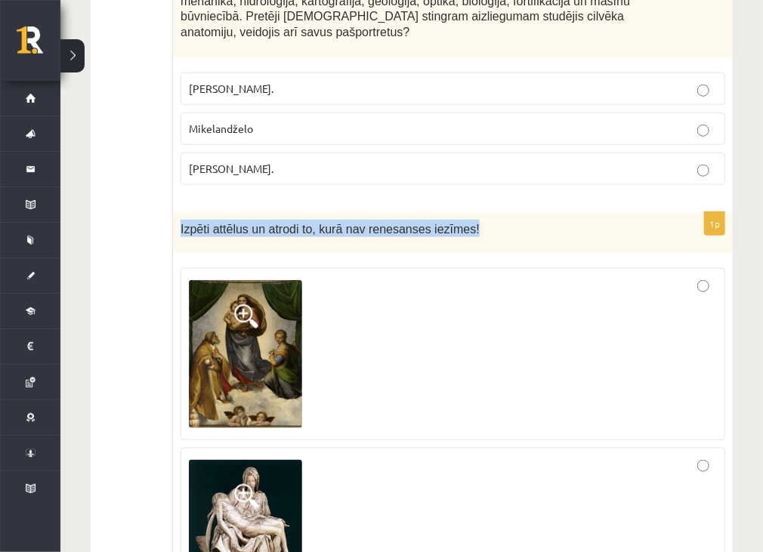
drag, startPoint x: 173, startPoint y: 131, endPoint x: 505, endPoint y: 119, distance: 332.5
click at [505, 212] on div "Izpēti attēlus un atrodi to, kurā nav renesanses iezīmes!" at bounding box center [453, 233] width 560 height 42
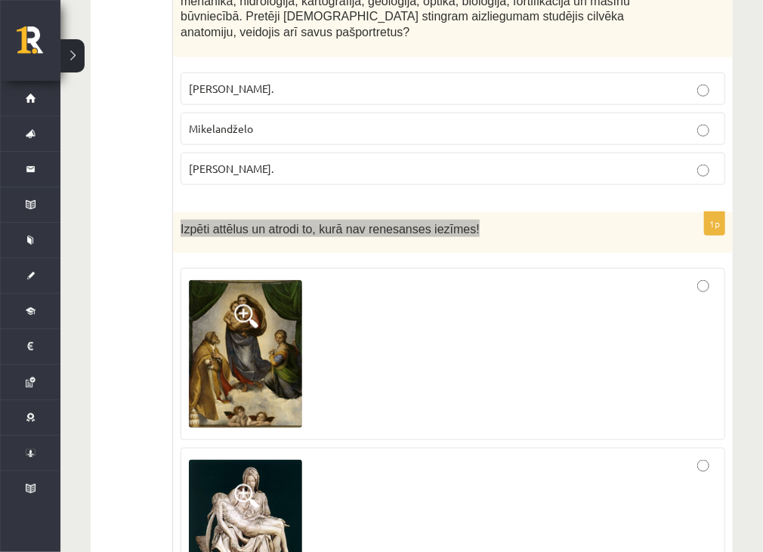
scroll to position [4305, 0]
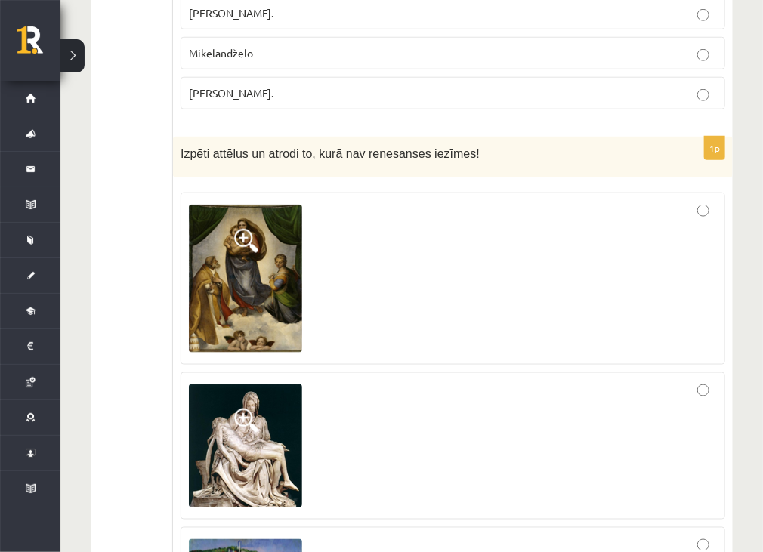
click at [384, 381] on div at bounding box center [453, 446] width 528 height 131
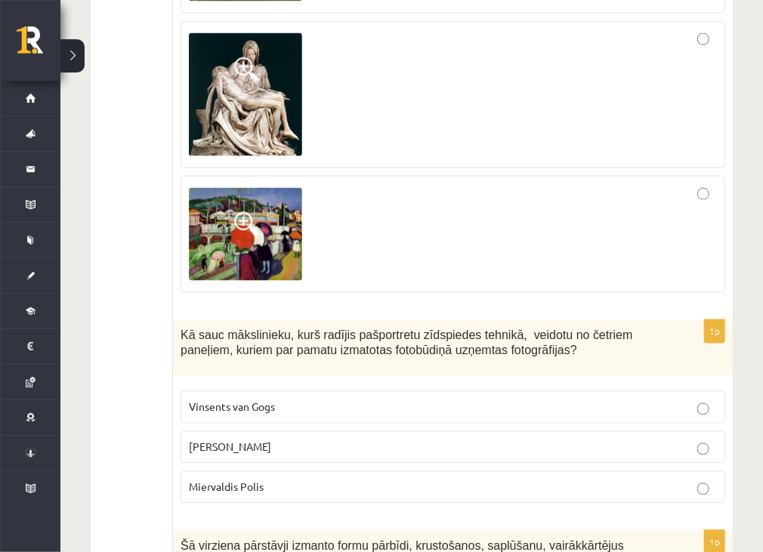
scroll to position [4683, 0]
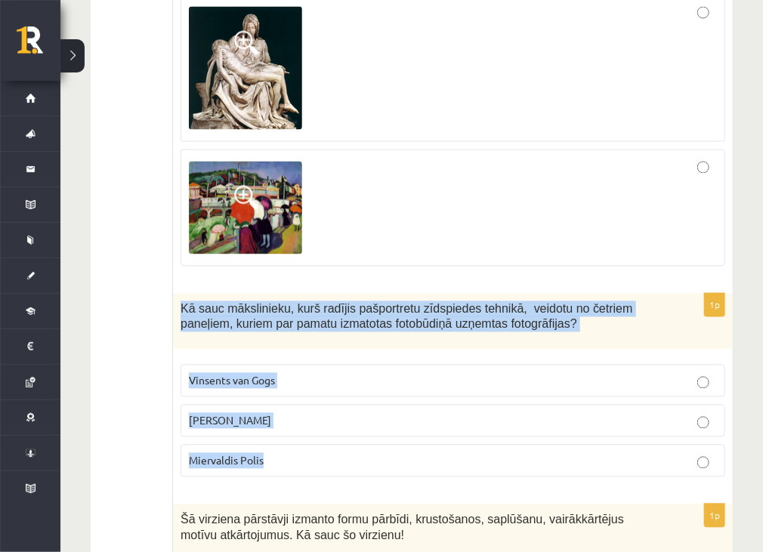
drag, startPoint x: 175, startPoint y: 202, endPoint x: 305, endPoint y: 378, distance: 218.7
click at [305, 378] on div "1p Kā sauc mākslinieku, kurš radījis pašportretu zīdspiedes tehnikā, veidotu no…" at bounding box center [453, 392] width 560 height 196
click at [346, 413] on p "Endijs Vorhols" at bounding box center [453, 421] width 528 height 16
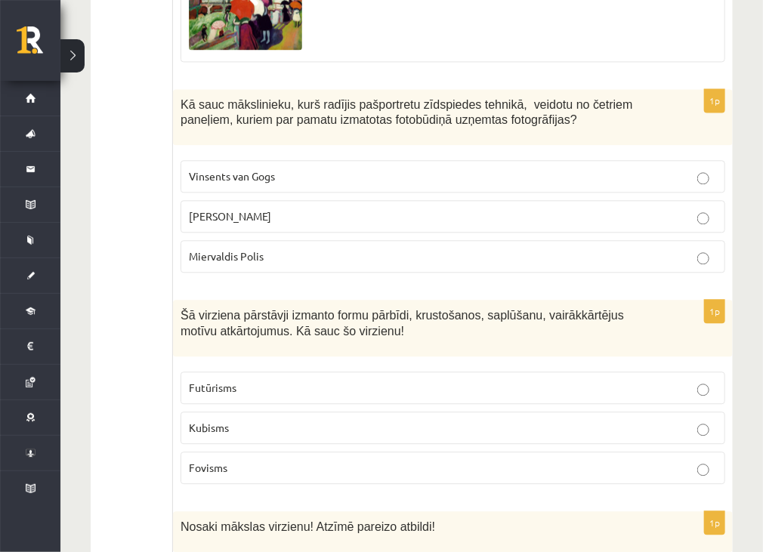
scroll to position [4909, 0]
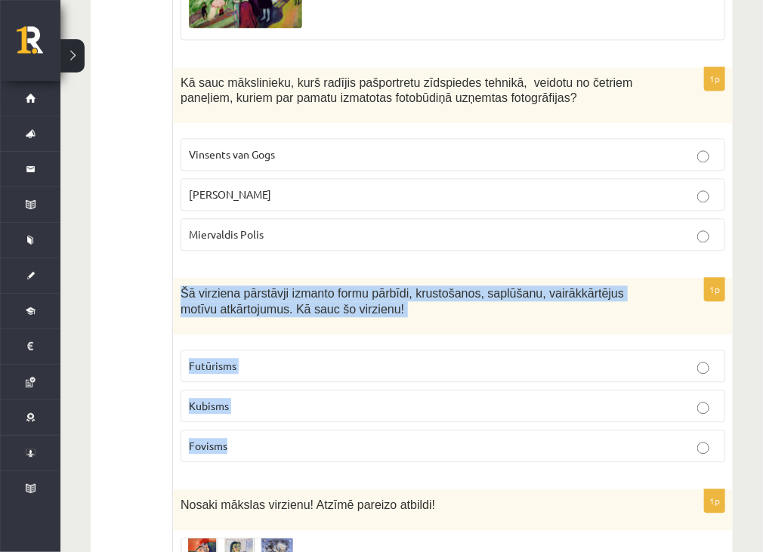
drag, startPoint x: 173, startPoint y: 187, endPoint x: 301, endPoint y: 342, distance: 201.2
click at [301, 342] on div "1p Šā virziena pārstāvji izmanto formu pārbīdi, krustošanos, saplūšanu, vairākk…" at bounding box center [453, 376] width 560 height 196
click at [455, 390] on label "Kubisms" at bounding box center [452, 406] width 544 height 32
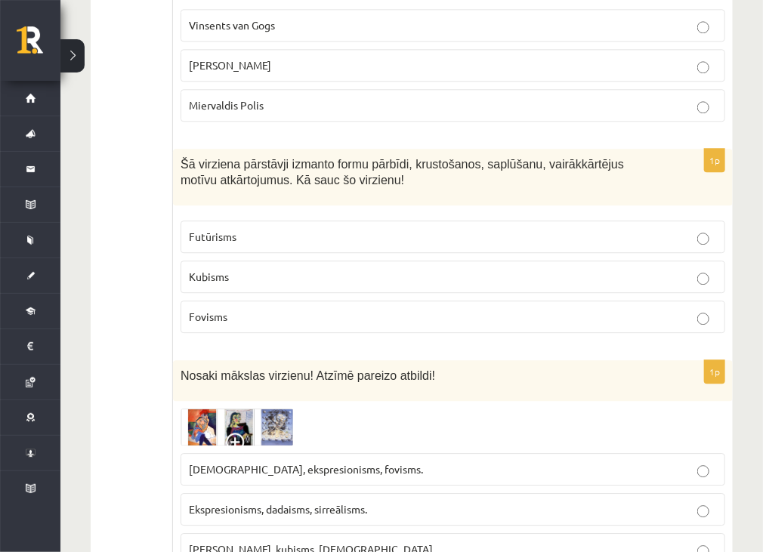
scroll to position [5114, 0]
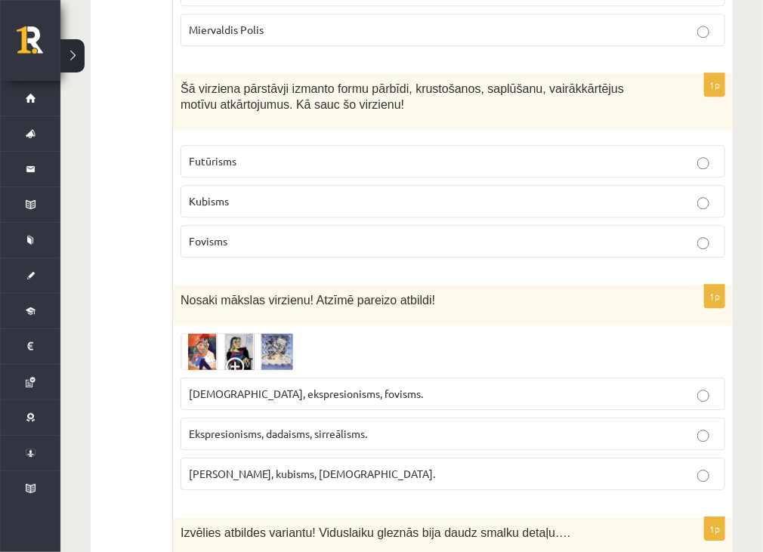
click at [209, 333] on img at bounding box center [236, 351] width 113 height 37
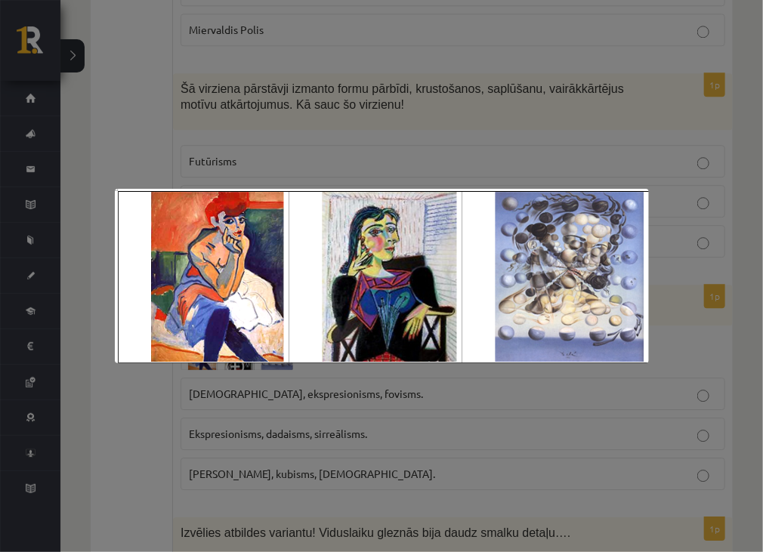
click at [481, 404] on div at bounding box center [381, 276] width 763 height 552
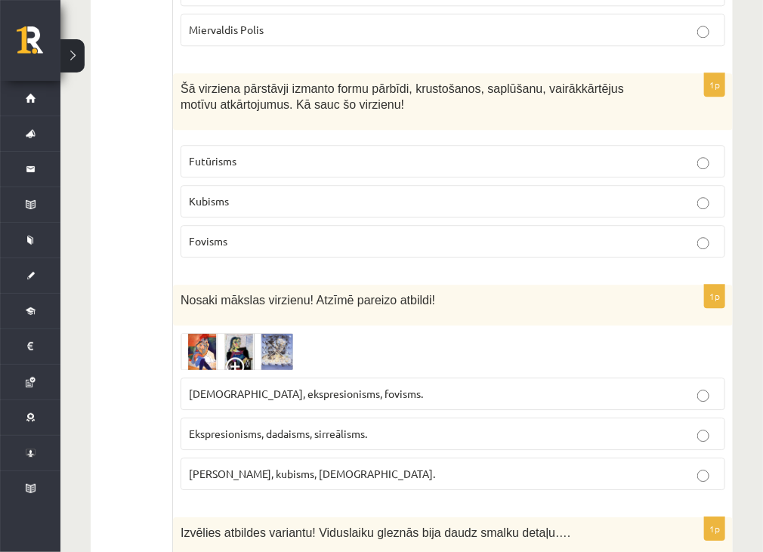
click at [208, 333] on img at bounding box center [236, 351] width 113 height 37
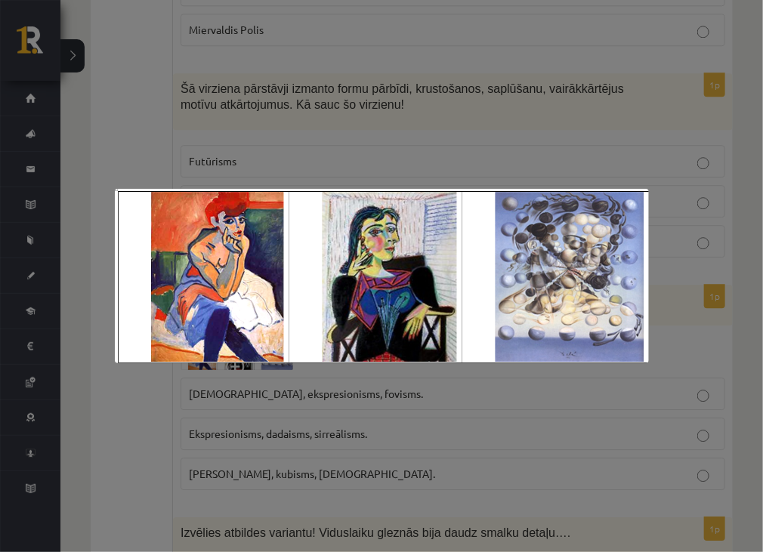
click at [296, 470] on div at bounding box center [381, 276] width 763 height 552
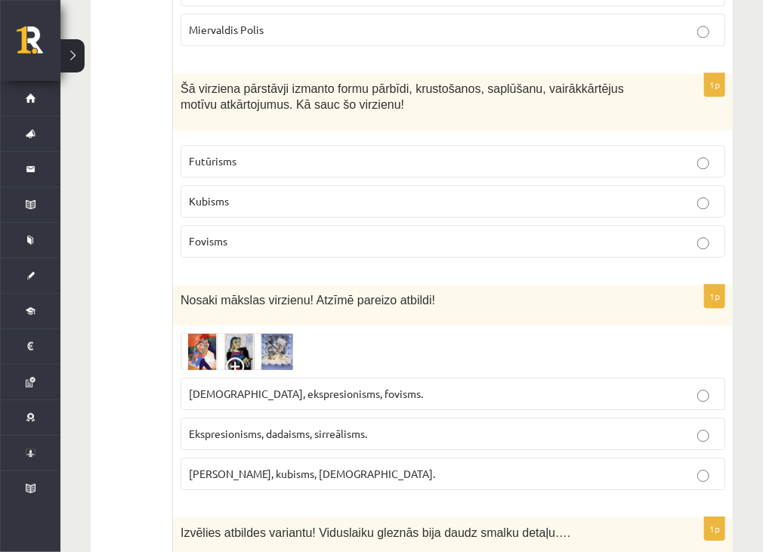
click at [337, 466] on p "Fovisms, kubisms, sirreālisms." at bounding box center [453, 474] width 528 height 16
click at [242, 333] on img at bounding box center [236, 351] width 113 height 37
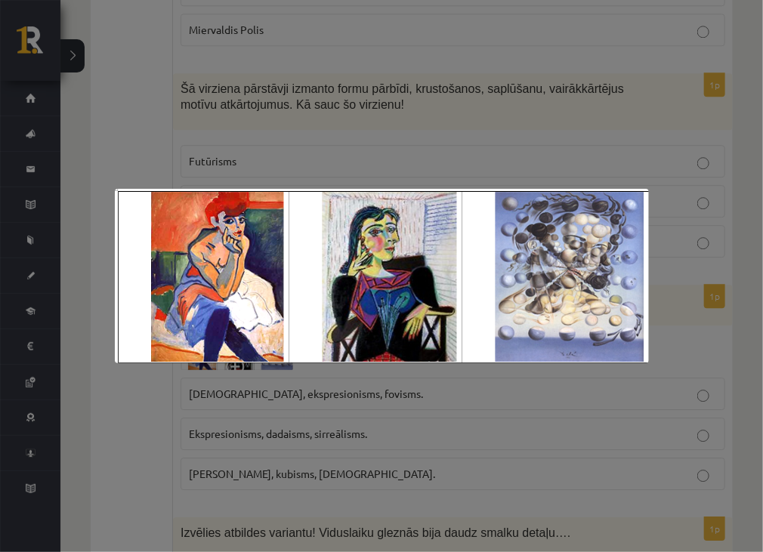
click at [606, 431] on div at bounding box center [381, 276] width 763 height 552
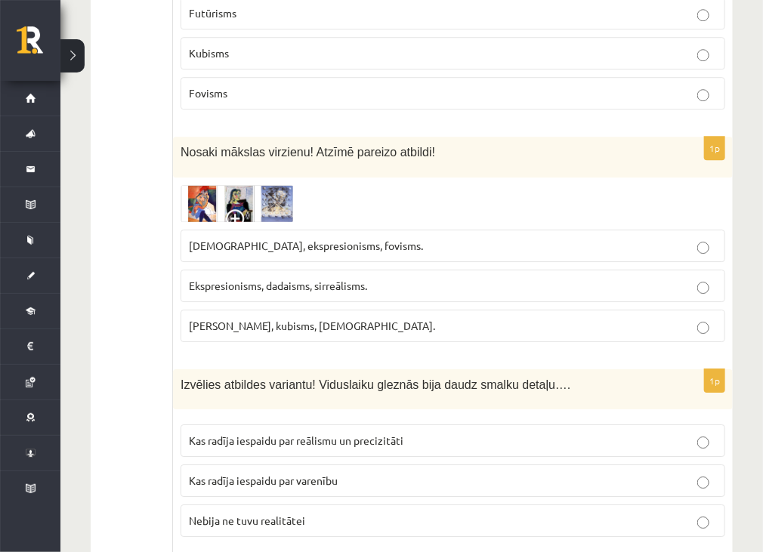
scroll to position [5265, 0]
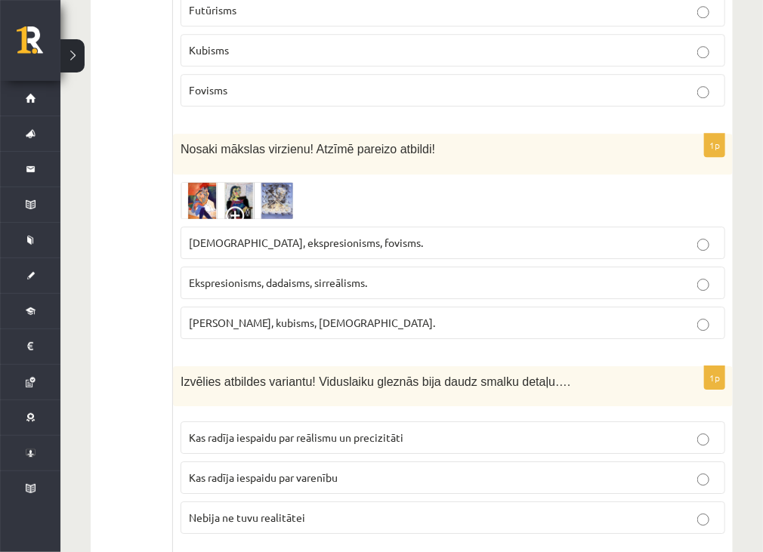
drag, startPoint x: 172, startPoint y: 279, endPoint x: 291, endPoint y: 323, distance: 127.4
drag, startPoint x: 291, startPoint y: 323, endPoint x: 261, endPoint y: 265, distance: 65.5
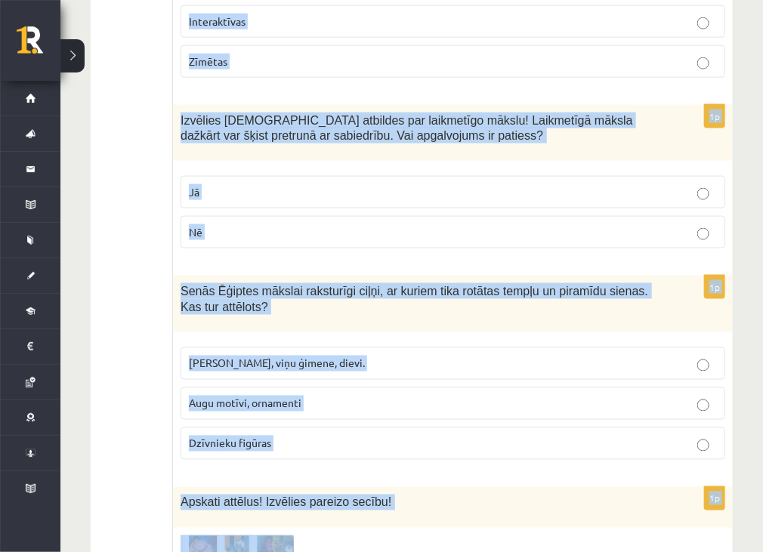
scroll to position [6385, 0]
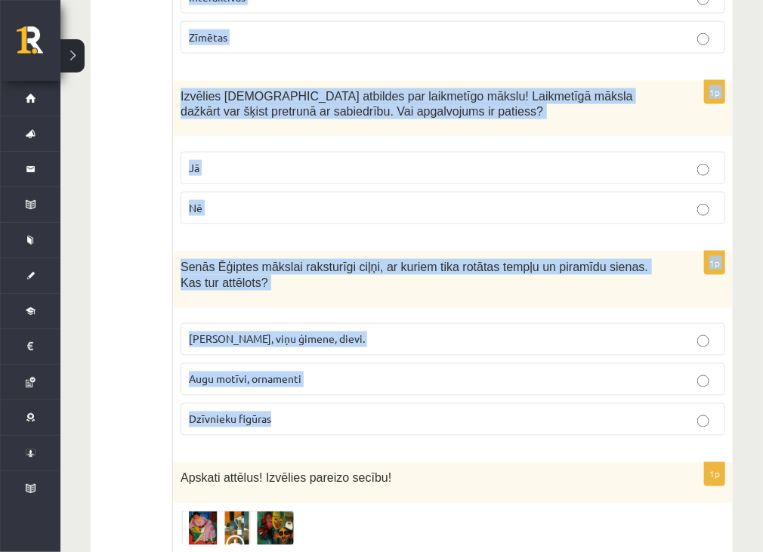
drag, startPoint x: 181, startPoint y: 279, endPoint x: 472, endPoint y: 322, distance: 294.0
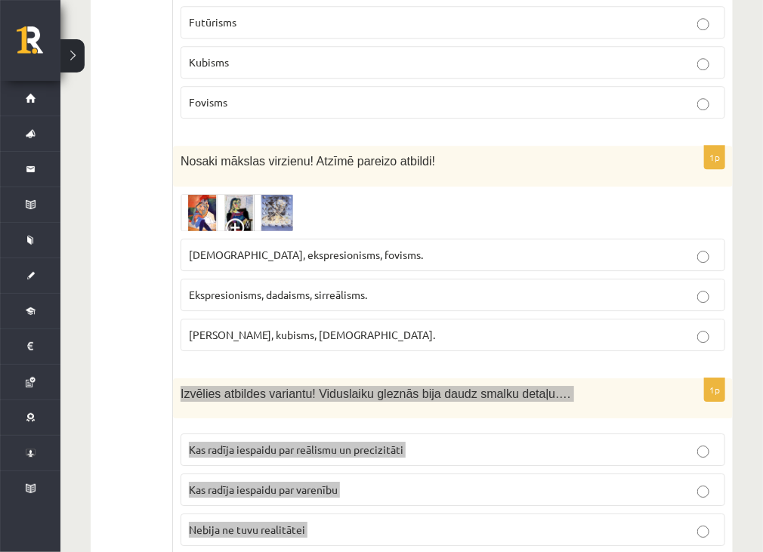
scroll to position [5328, 0]
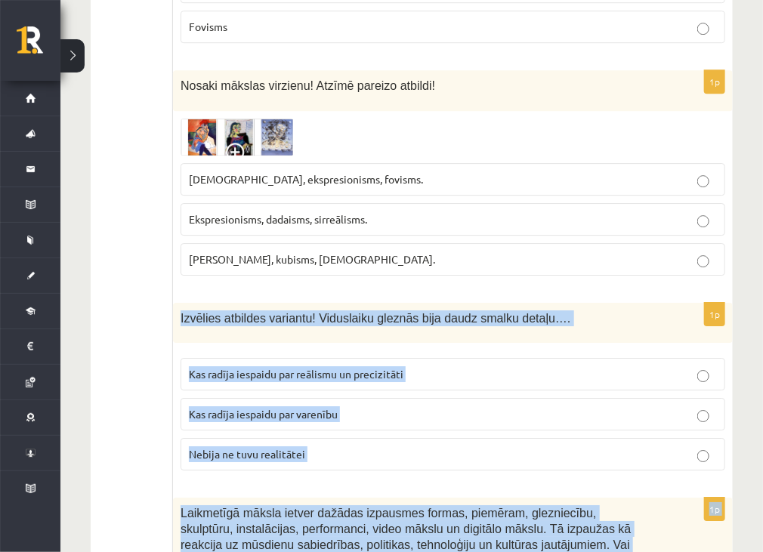
click at [613, 438] on label "Nebija ne tuvu realitātei" at bounding box center [452, 454] width 544 height 32
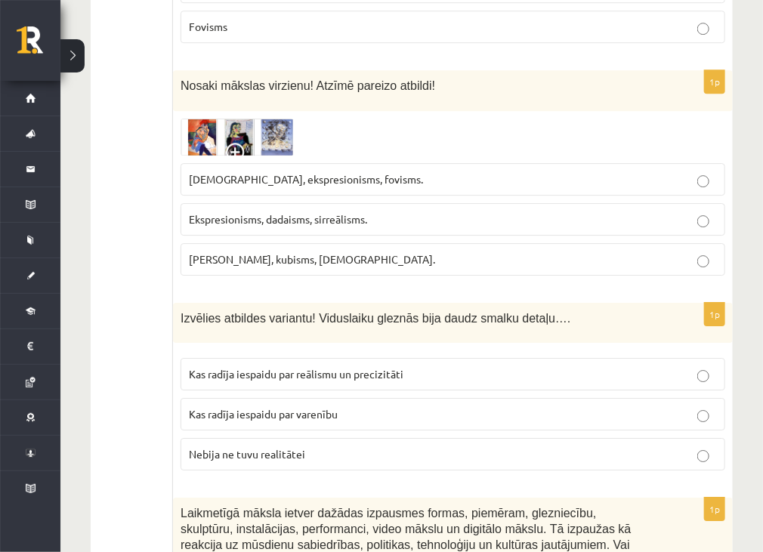
click at [489, 366] on p "Kas radīja iespaidu par reālismu un precizitāti" at bounding box center [453, 374] width 528 height 16
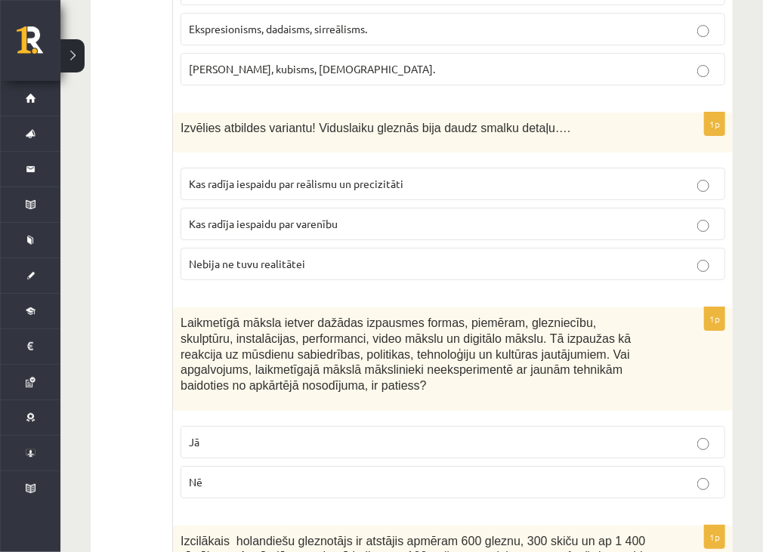
scroll to position [5555, 0]
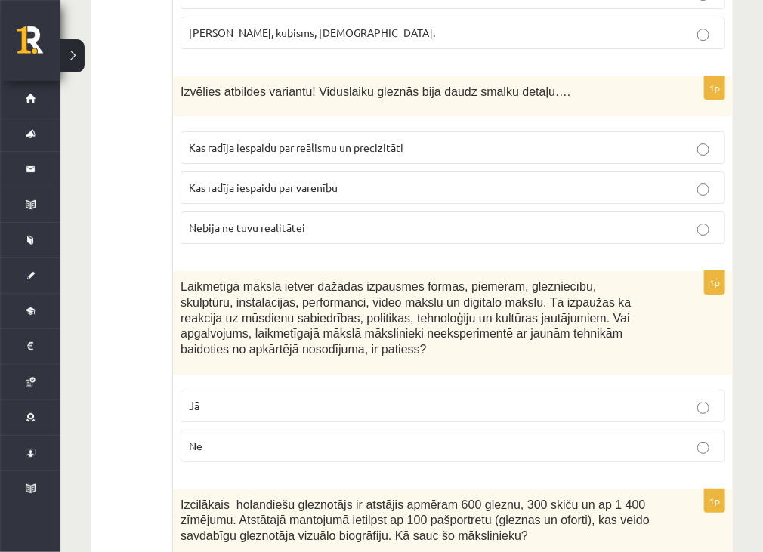
click at [498, 438] on p "Nē" at bounding box center [453, 446] width 528 height 16
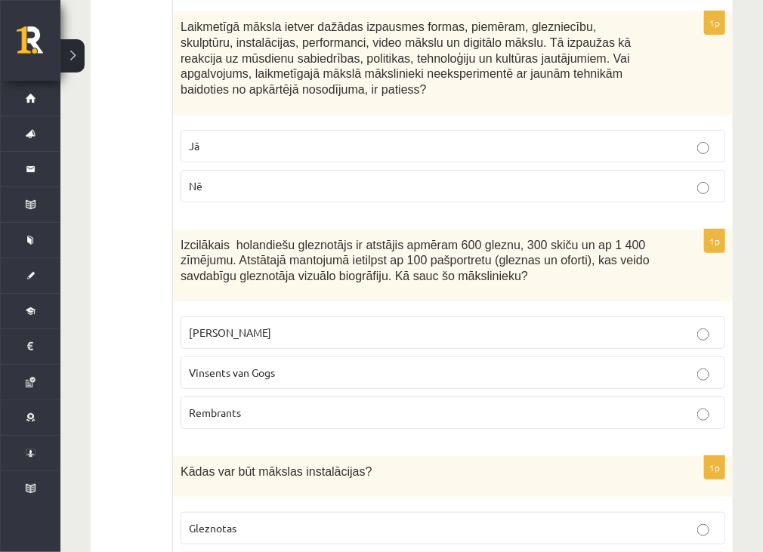
scroll to position [5857, 0]
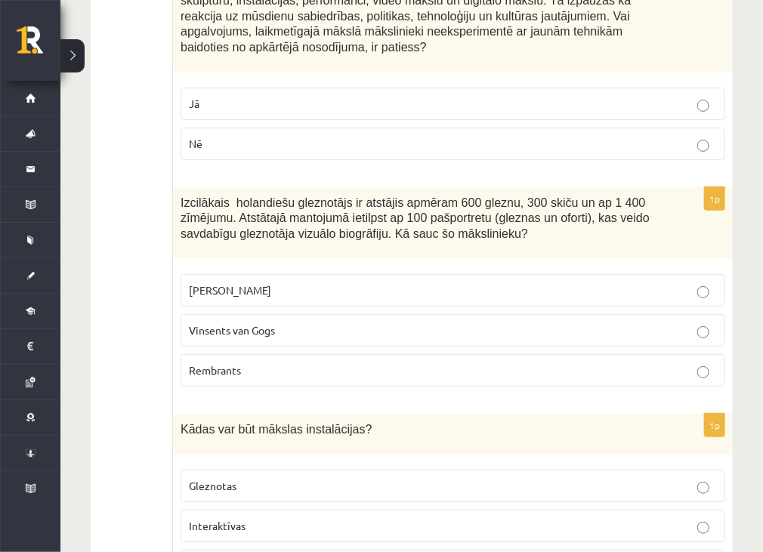
click at [657, 510] on label "Interaktīvas" at bounding box center [452, 526] width 544 height 32
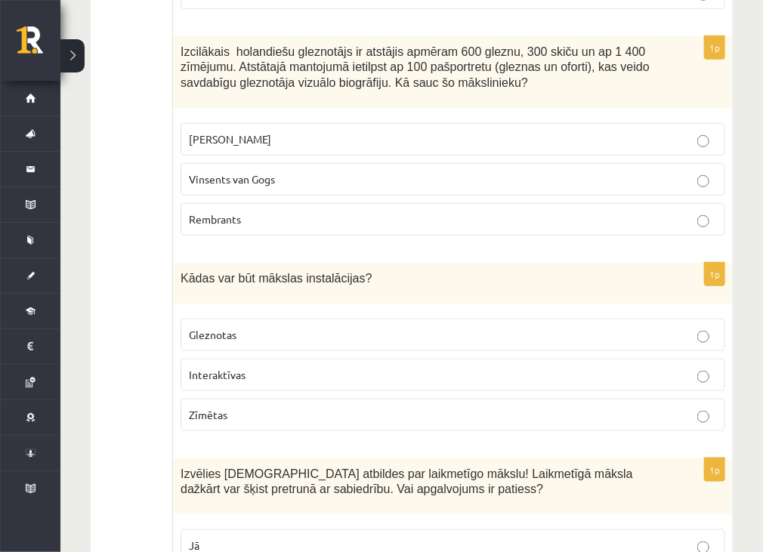
scroll to position [6083, 0]
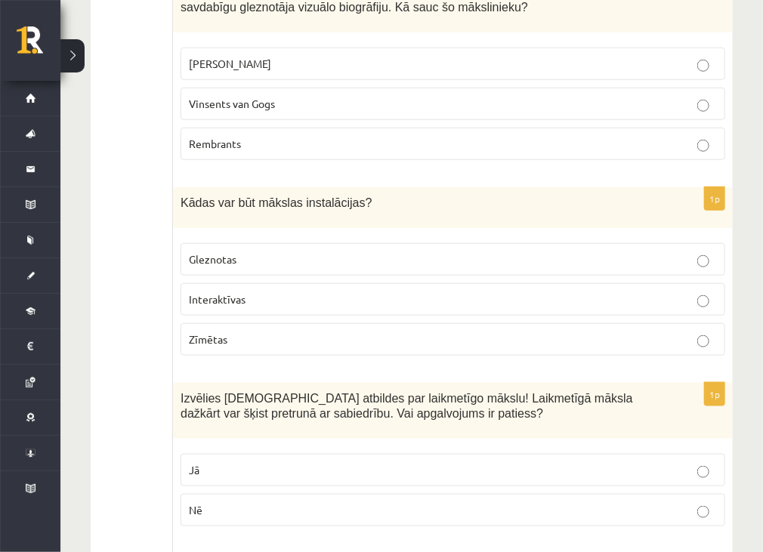
click at [432, 454] on label "Jā" at bounding box center [452, 470] width 544 height 32
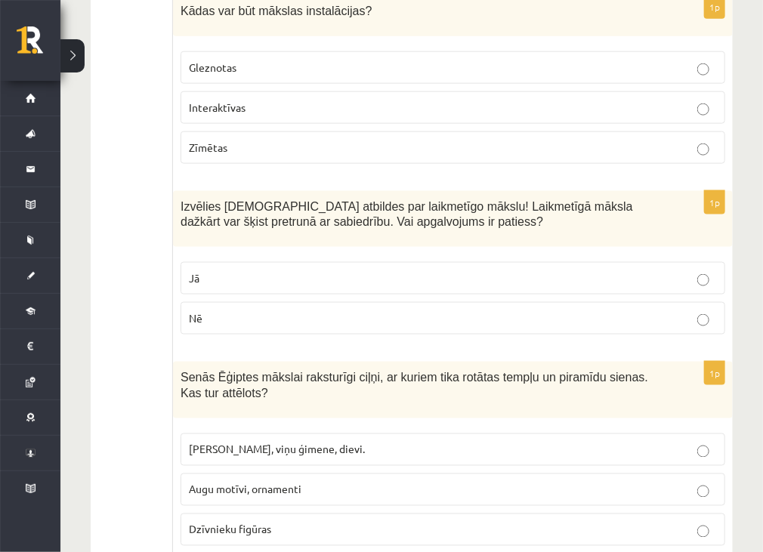
scroll to position [6310, 0]
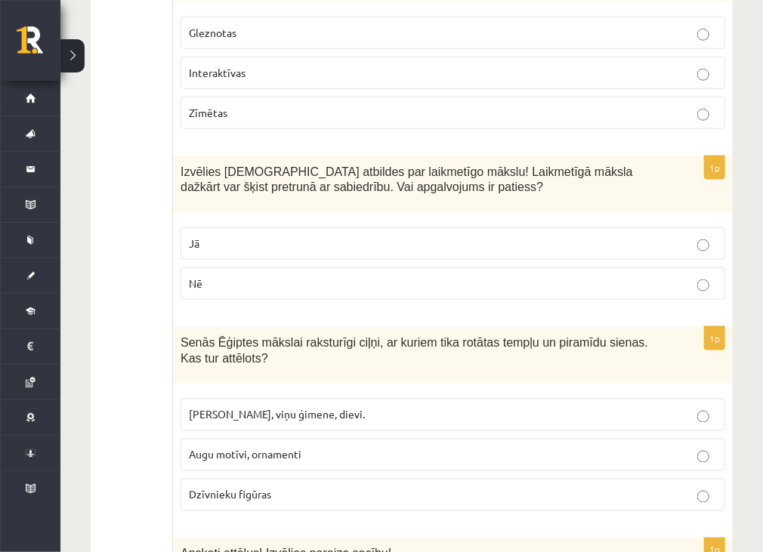
click at [426, 407] on p "Faraoni, viņu ģimene, dievi." at bounding box center [453, 415] width 528 height 16
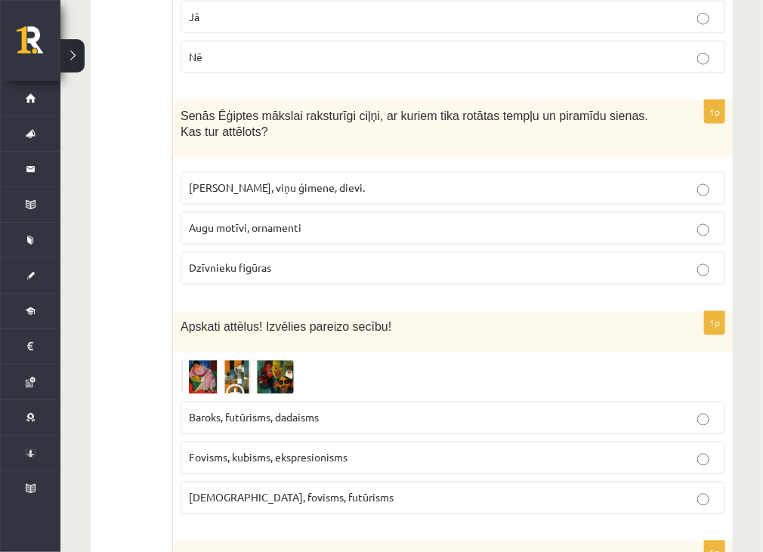
scroll to position [6612, 0]
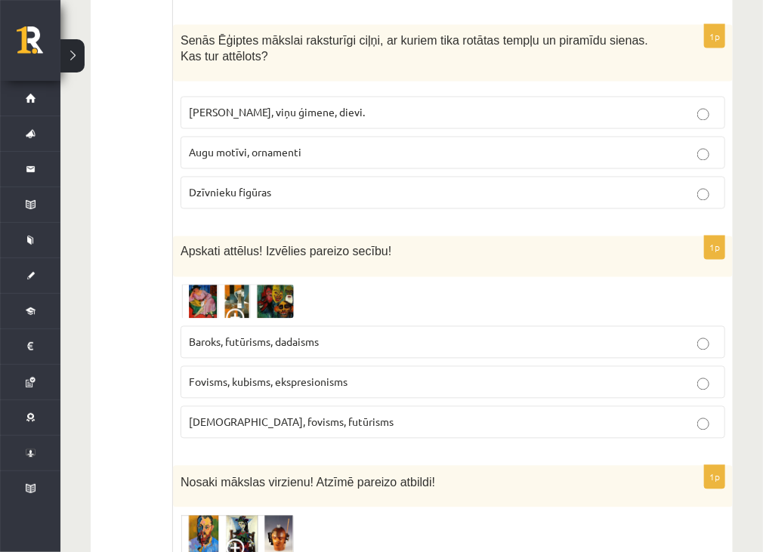
click at [272, 285] on img at bounding box center [236, 302] width 113 height 35
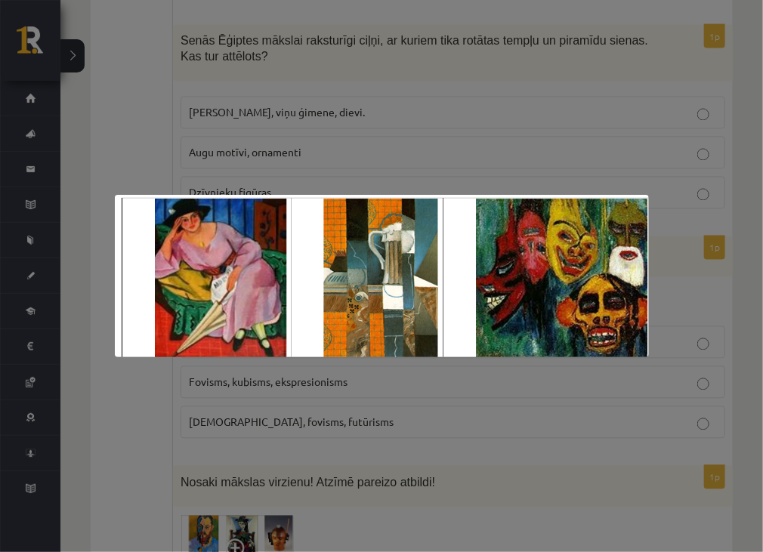
click at [272, 150] on div at bounding box center [381, 276] width 763 height 552
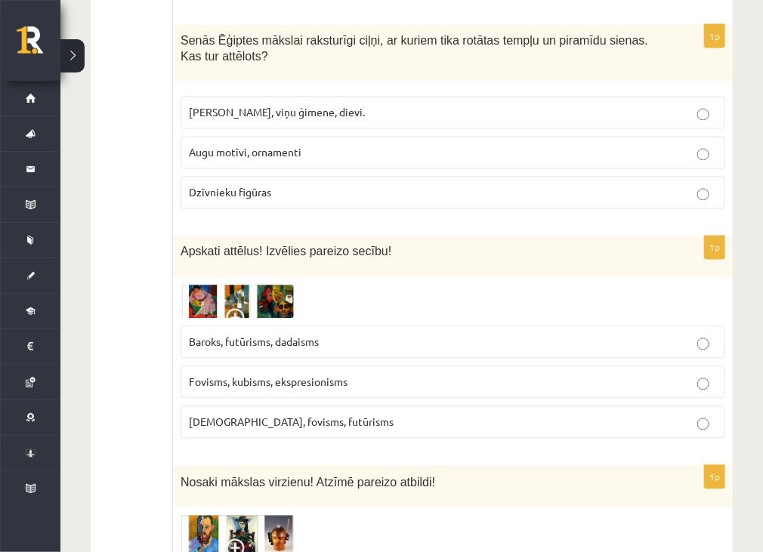
click at [254, 366] on label "Fovisms, kubisms, ekspresionisms" at bounding box center [452, 382] width 544 height 32
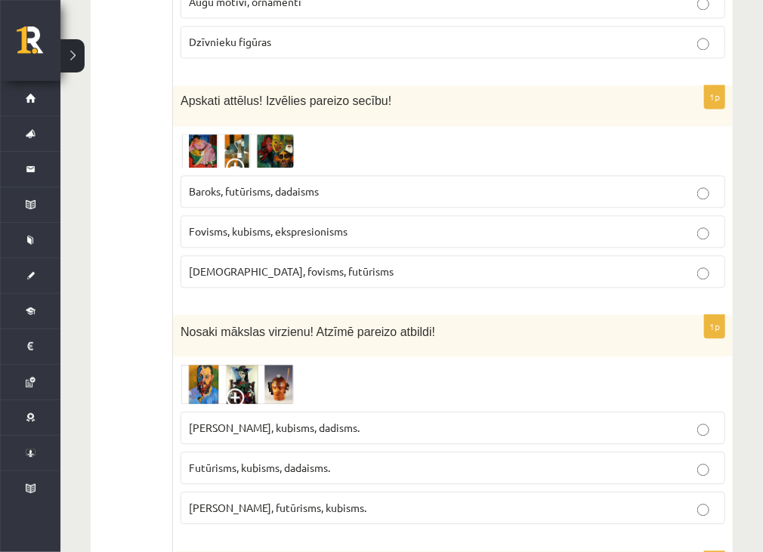
scroll to position [6838, 0]
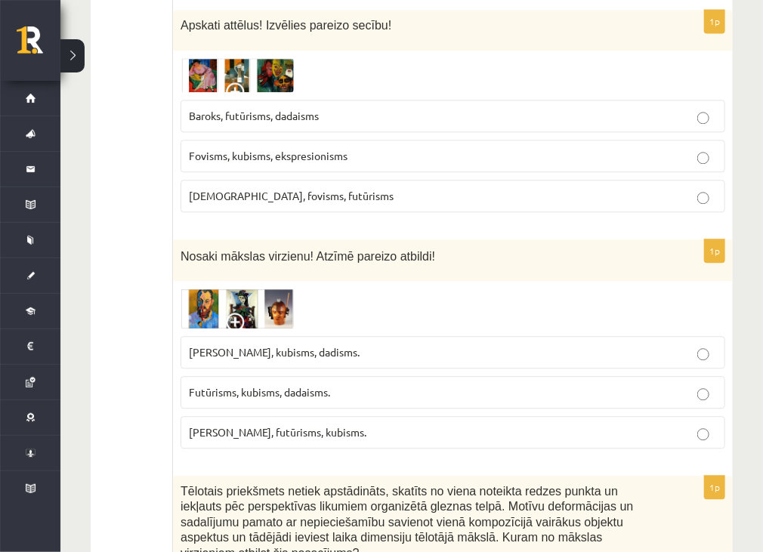
click at [245, 288] on img at bounding box center [236, 308] width 113 height 40
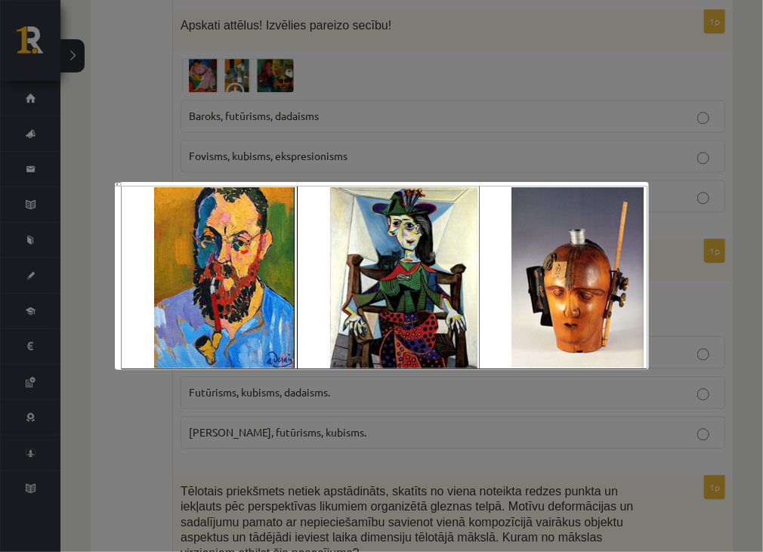
click at [273, 431] on div at bounding box center [381, 276] width 763 height 552
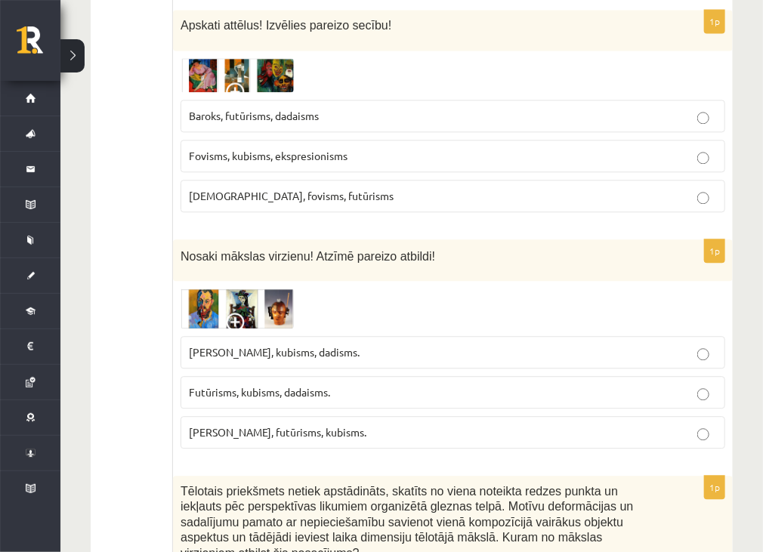
click at [297, 425] on span "Fovisms, futūrisms, kubisms." at bounding box center [277, 432] width 177 height 14
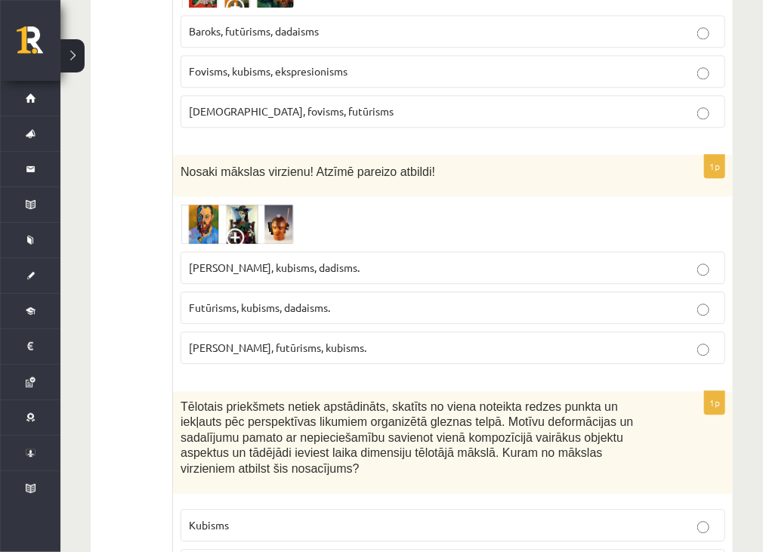
scroll to position [6926, 0]
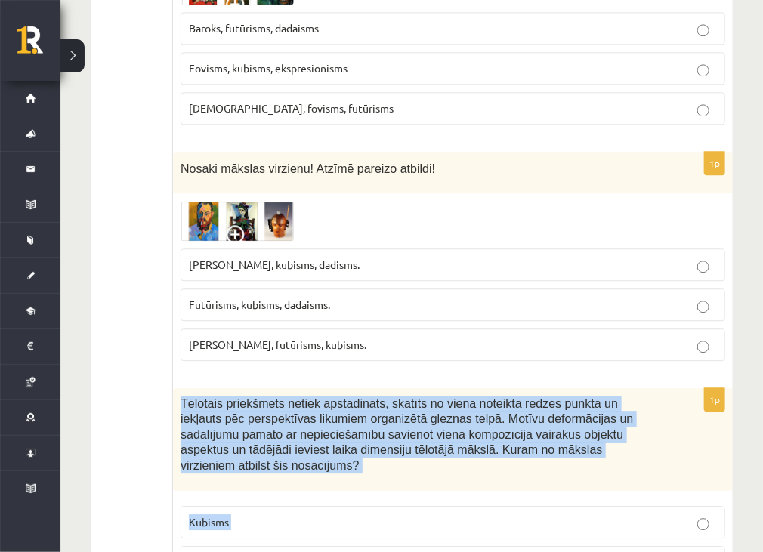
drag, startPoint x: 181, startPoint y: 286, endPoint x: 288, endPoint y: 491, distance: 230.7
click at [288, 491] on div "1p Tēlotais priekšmets netiek apstādināts, skatīts no viena noteikta redzes pun…" at bounding box center [453, 509] width 560 height 242
click at [652, 514] on p "Kubisms" at bounding box center [453, 522] width 528 height 16
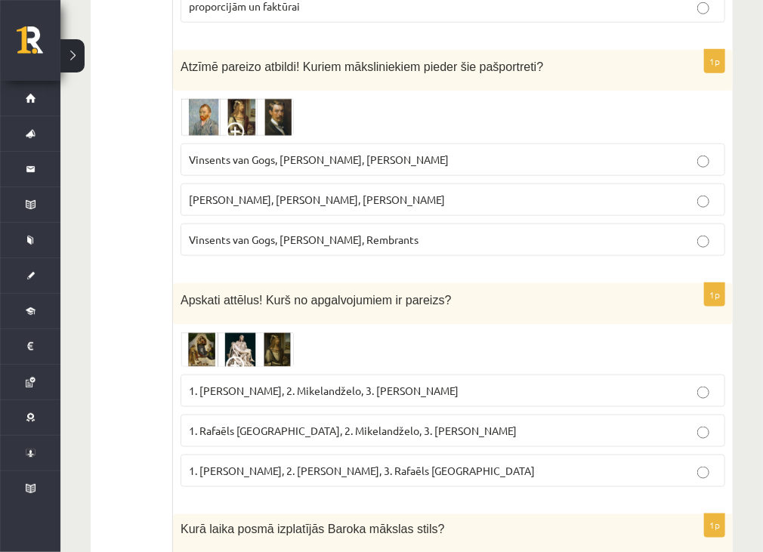
scroll to position [0, 0]
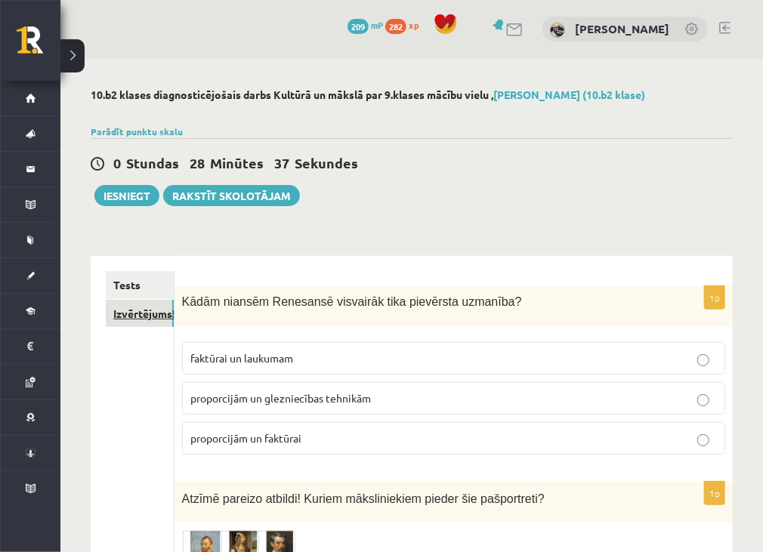
click at [131, 316] on link "Izvērtējums!" at bounding box center [140, 314] width 68 height 28
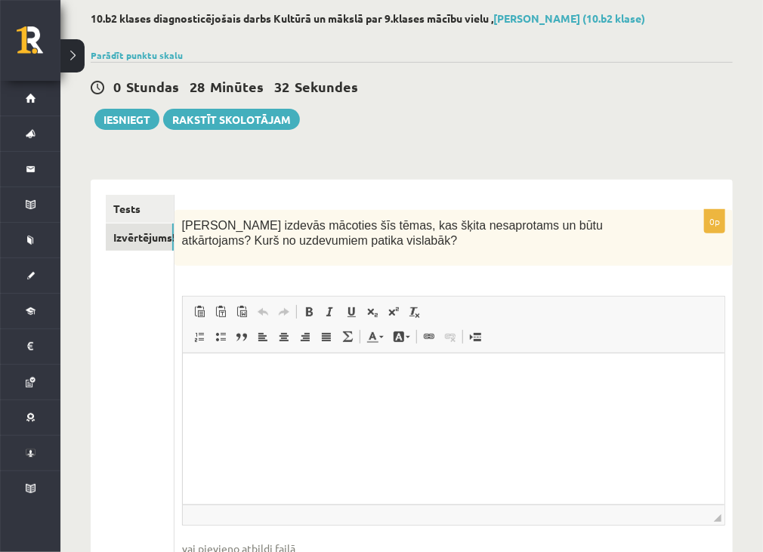
scroll to position [151, 0]
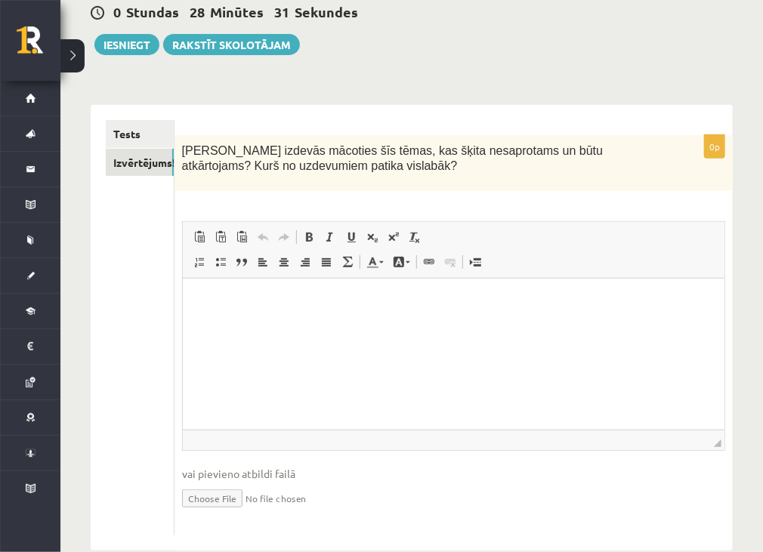
click at [347, 308] on p "Rich Text Editor, wiswyg-editor-user-answer-47024875120340" at bounding box center [452, 302] width 511 height 16
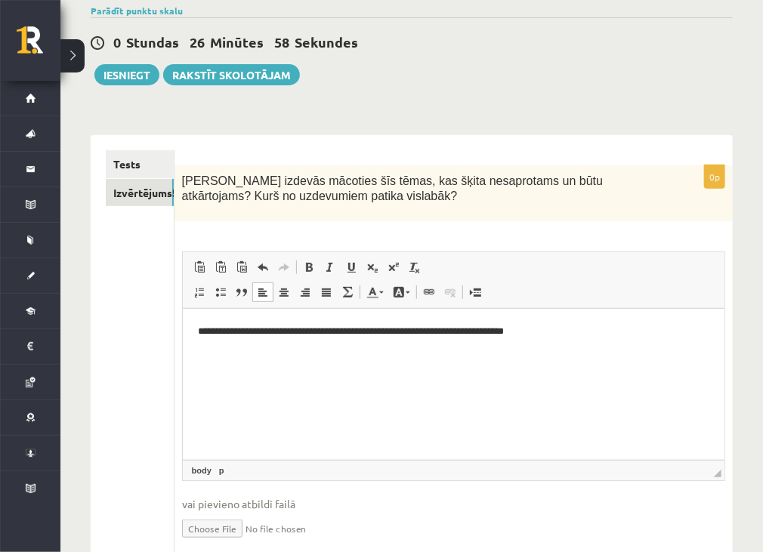
scroll to position [28, 0]
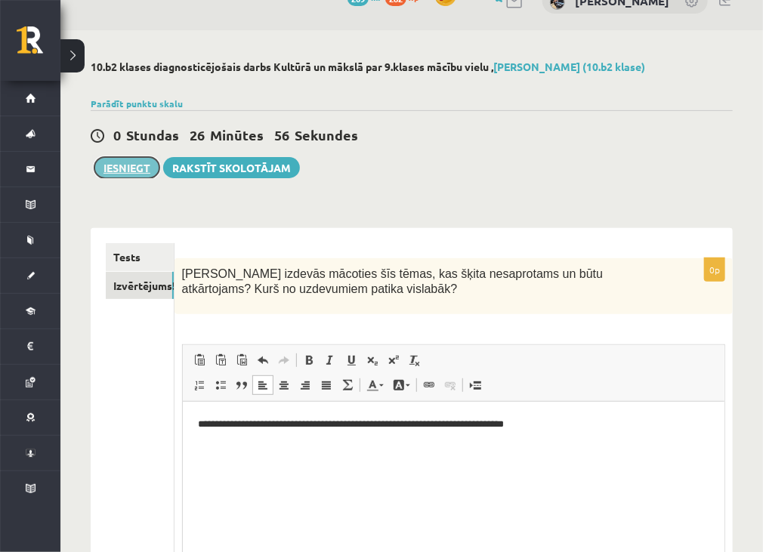
click at [135, 162] on button "Iesniegt" at bounding box center [126, 167] width 65 height 21
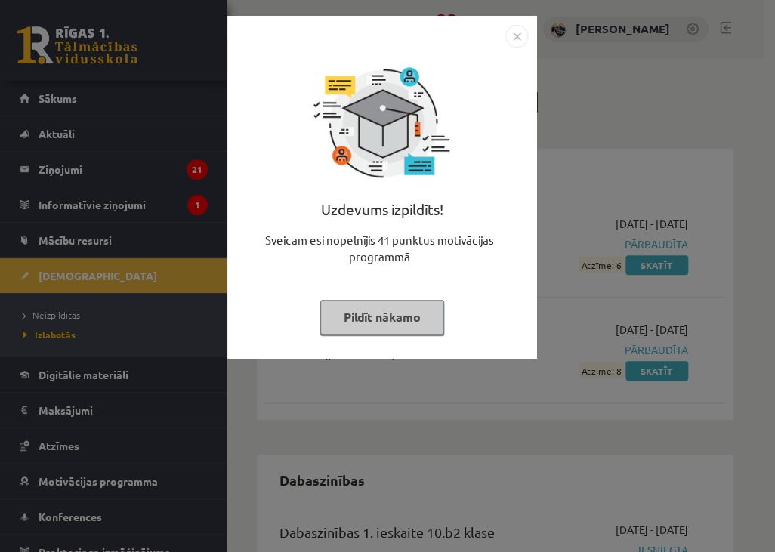
click at [351, 334] on div "Uzdevums izpildīts! Sveicam esi nopelnījis 41 punktus motivācijas programmā Pil…" at bounding box center [381, 199] width 291 height 302
click at [362, 319] on button "Pildīt nākamo" at bounding box center [382, 317] width 124 height 35
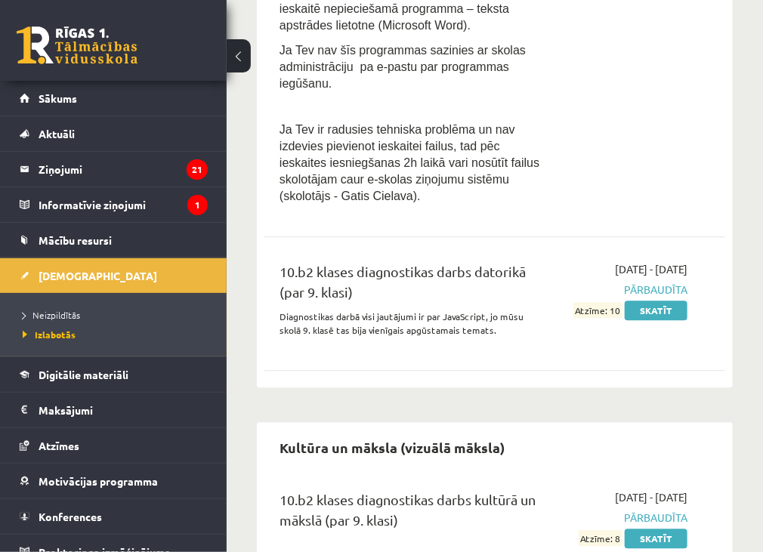
scroll to position [1102, 0]
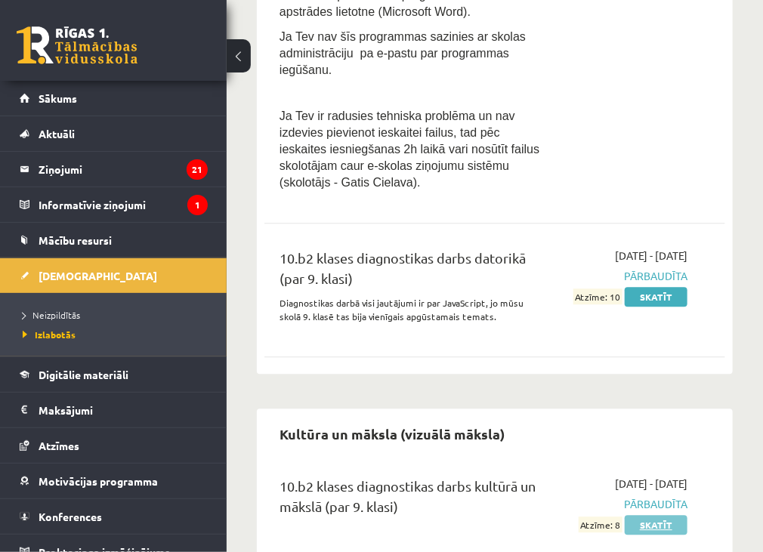
click at [637, 515] on link "Skatīt" at bounding box center [655, 525] width 63 height 20
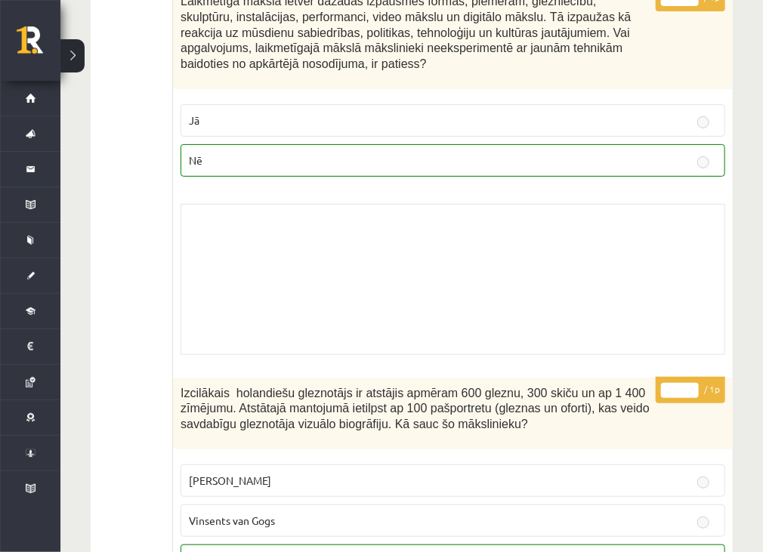
scroll to position [9614, 0]
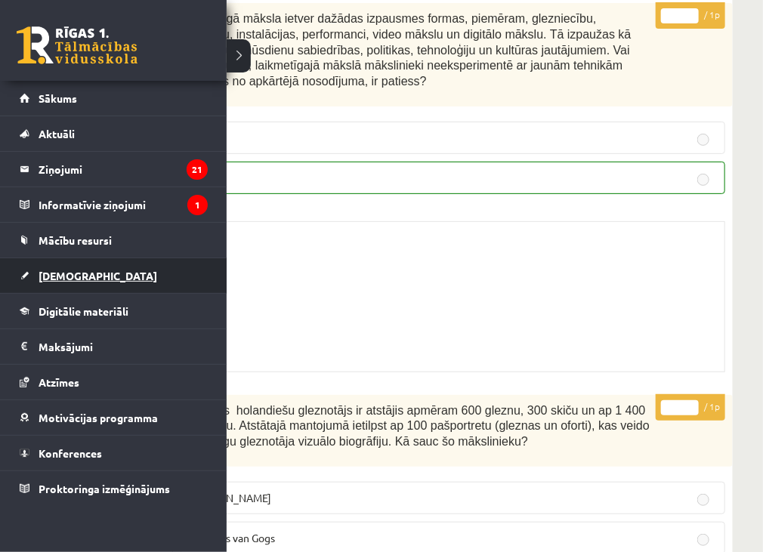
click at [163, 270] on link "[DEMOGRAPHIC_DATA]" at bounding box center [114, 275] width 188 height 35
